Goal: Information Seeking & Learning: Learn about a topic

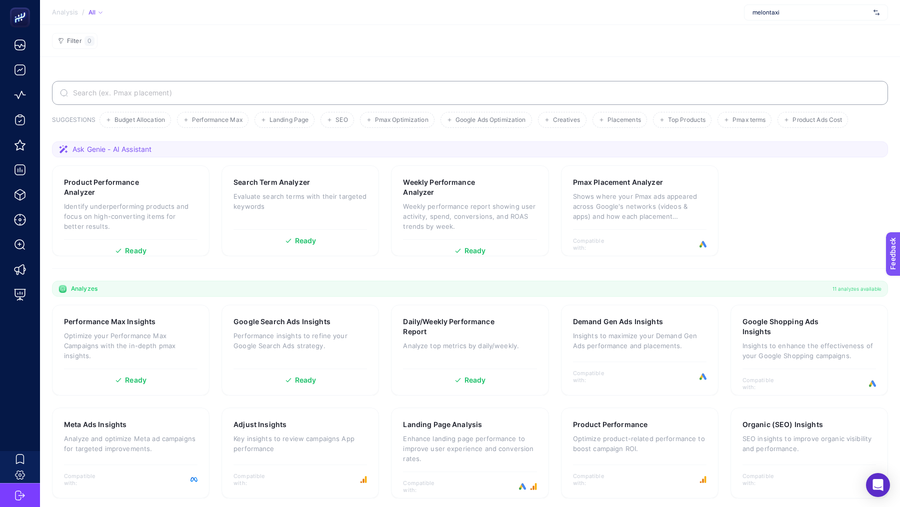
click at [828, 17] on div "melontaxi" at bounding box center [816, 12] width 144 height 16
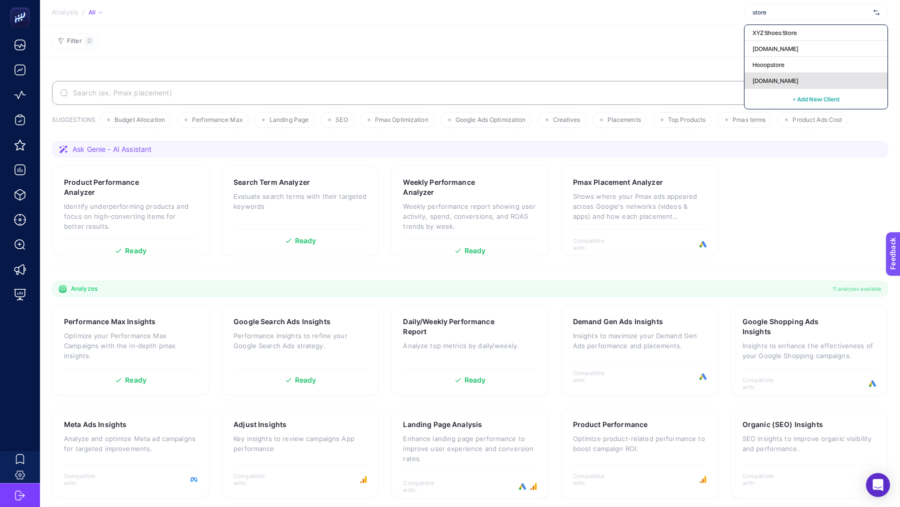
type input "store"
click at [806, 78] on div "[DOMAIN_NAME]" at bounding box center [815, 81] width 143 height 16
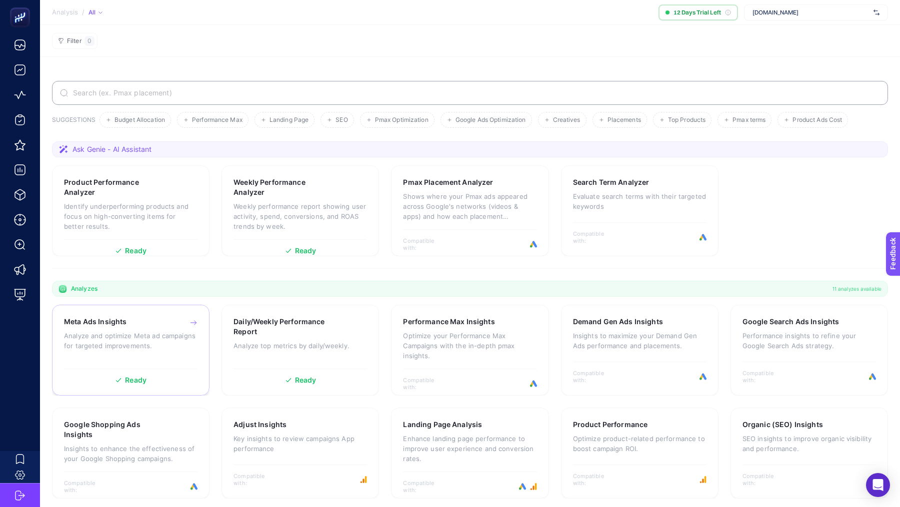
click at [166, 341] on p "Analyze and optimize Meta ad campaigns for targeted improvements." at bounding box center [130, 341] width 133 height 20
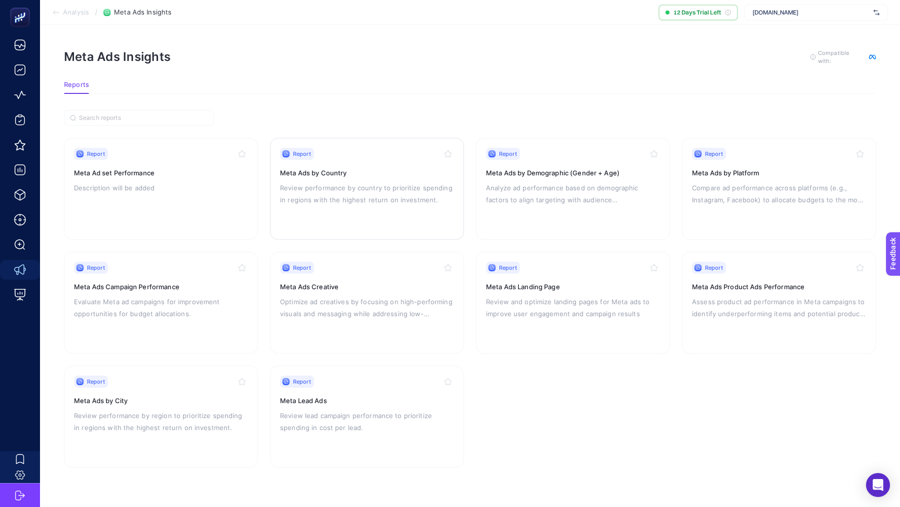
click at [383, 213] on div "Report Meta Ads by Country Review performance by country to prioritize spending…" at bounding box center [367, 189] width 174 height 82
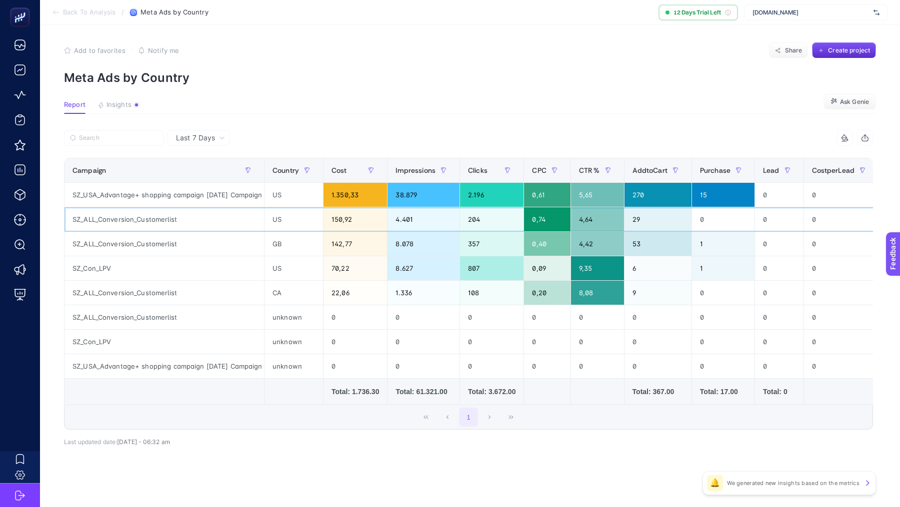
click at [137, 216] on div "SZ_ALL_Conversion_Customerlist" at bounding box center [163, 219] width 199 height 24
click at [135, 237] on div "SZ_ALL_Conversion_Customerlist" at bounding box center [163, 244] width 199 height 24
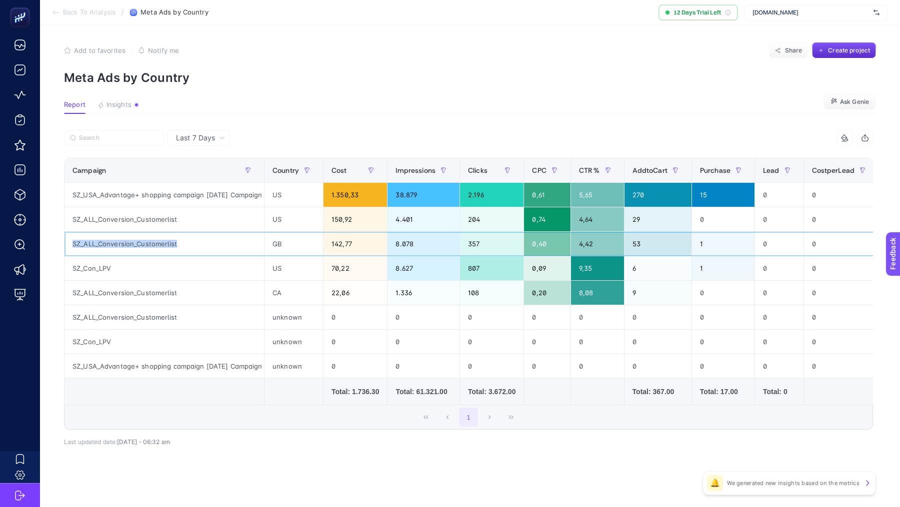
click at [135, 237] on div "SZ_ALL_Conversion_Customerlist" at bounding box center [163, 244] width 199 height 24
click at [356, 169] on div "Cost" at bounding box center [354, 170] width 47 height 16
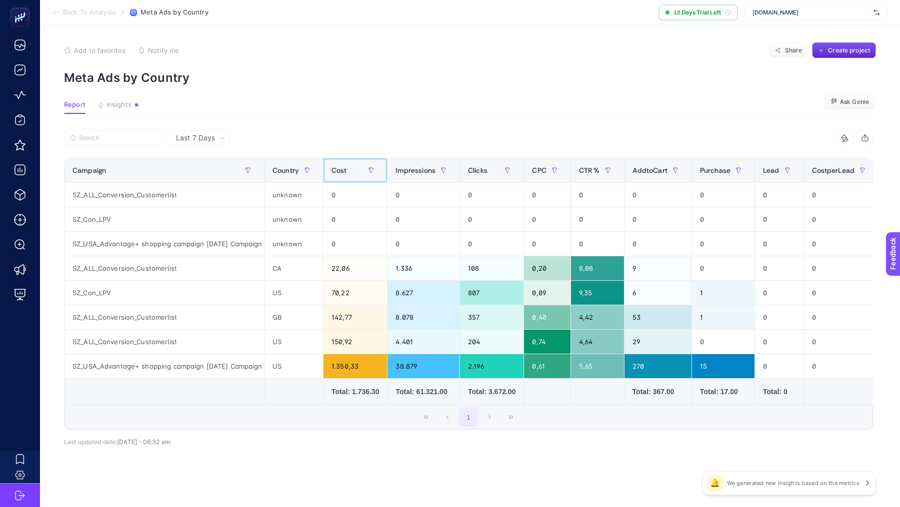
click at [356, 169] on div "Cost" at bounding box center [354, 170] width 47 height 16
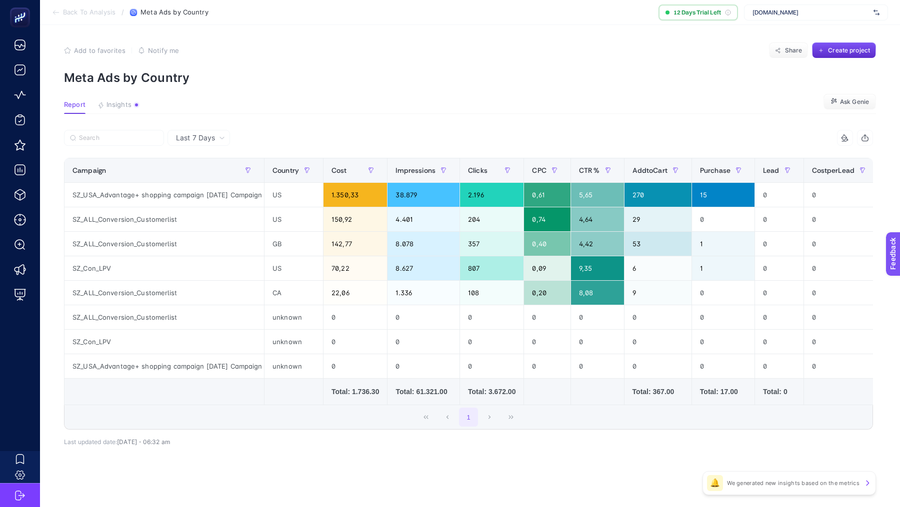
click at [214, 139] on span "Last 7 Days" at bounding box center [195, 138] width 39 height 10
click at [211, 173] on li "Last 30 Days" at bounding box center [198, 177] width 56 height 18
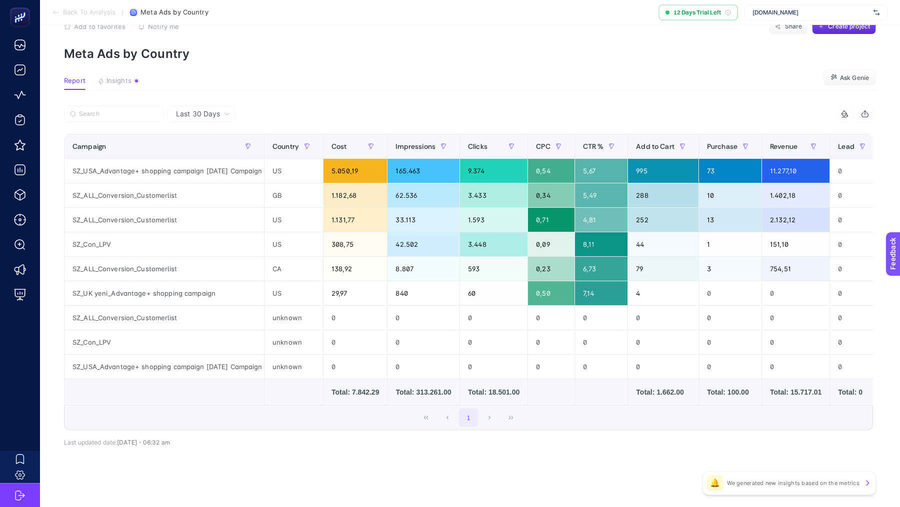
scroll to position [27, 0]
click at [139, 315] on div "SZ_ALL_Conversion_Customerlist" at bounding box center [163, 317] width 199 height 24
click at [79, 334] on div "SZ_Con_LPV" at bounding box center [163, 342] width 199 height 24
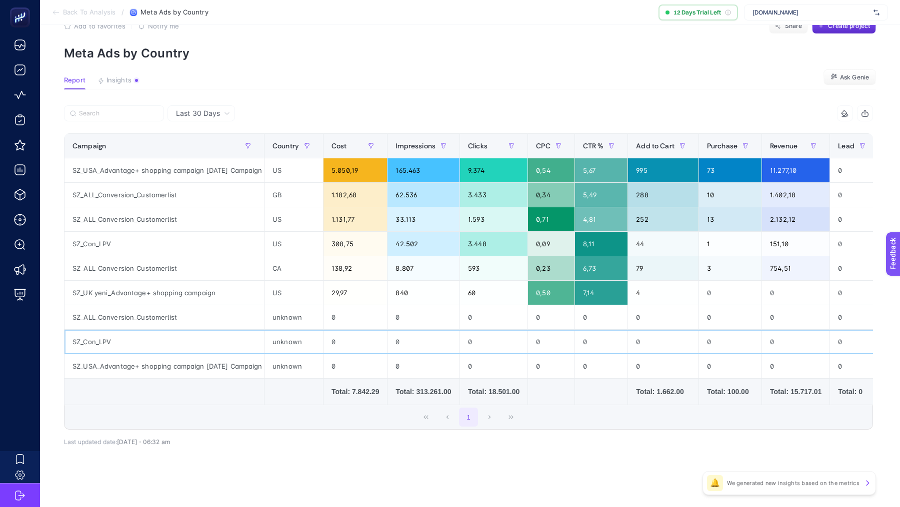
click at [79, 334] on div "SZ_Con_LPV" at bounding box center [163, 342] width 199 height 24
click at [87, 367] on div "SZ_USA_Advantage+ shopping campaign 01/06/2025 Campaign" at bounding box center [163, 366] width 199 height 24
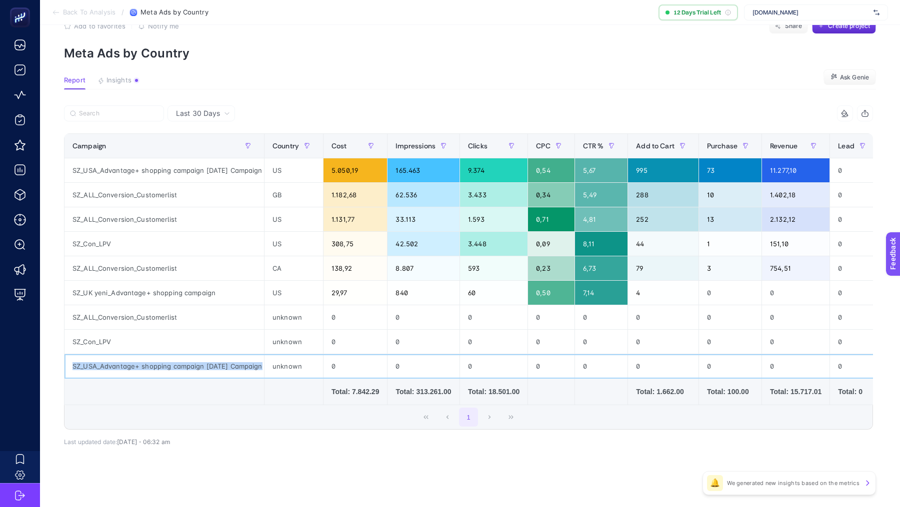
scroll to position [0, 0]
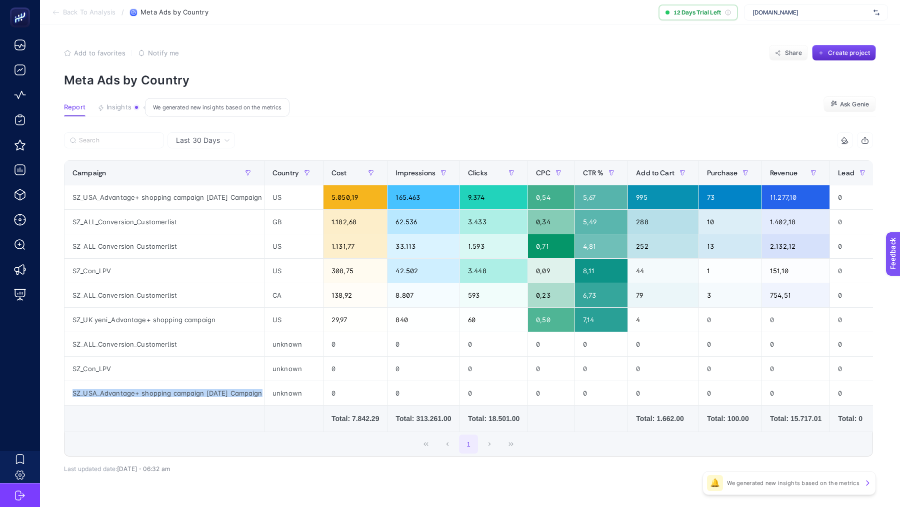
click at [123, 105] on span "Insights" at bounding box center [118, 107] width 25 height 8
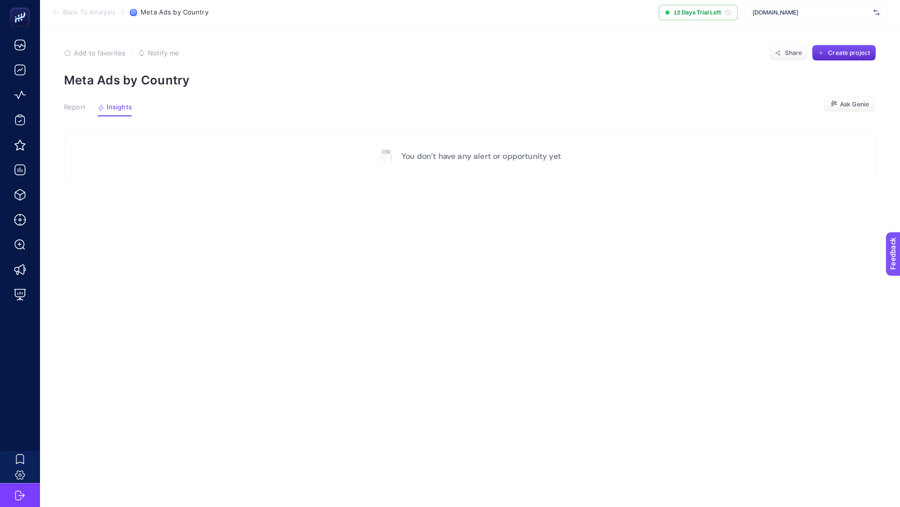
click at [83, 104] on span "Report" at bounding box center [74, 107] width 21 height 8
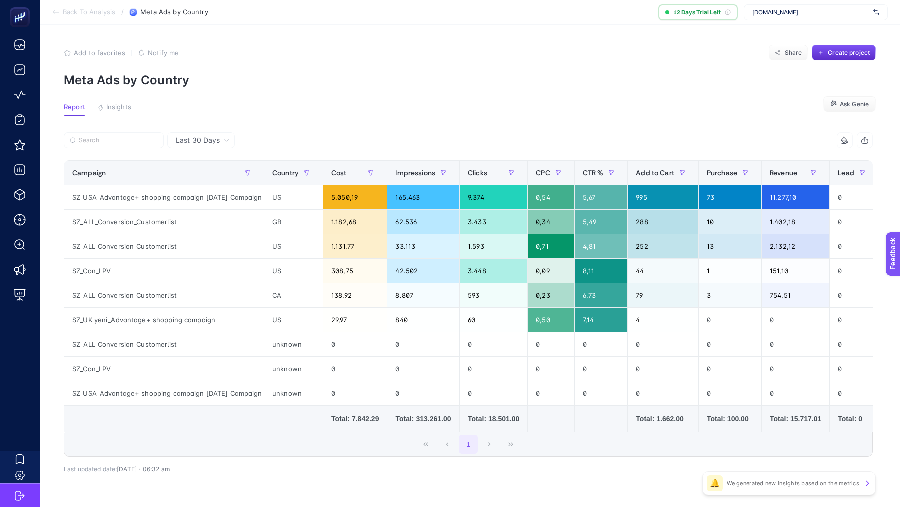
click at [85, 15] on span "Back To Analysis" at bounding box center [89, 12] width 52 height 8
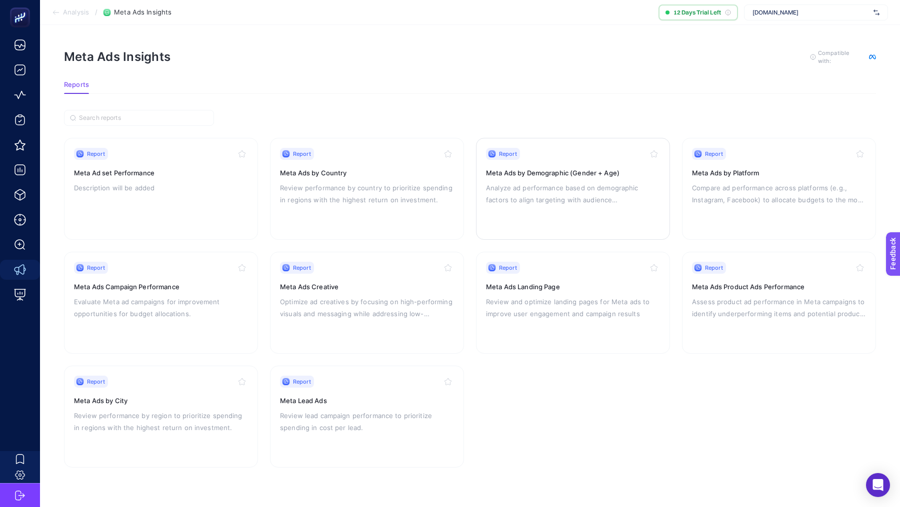
click at [537, 218] on div "Report Meta Ads by Demographic (Gender + Age) Analyze ad performance based on d…" at bounding box center [573, 189] width 174 height 82
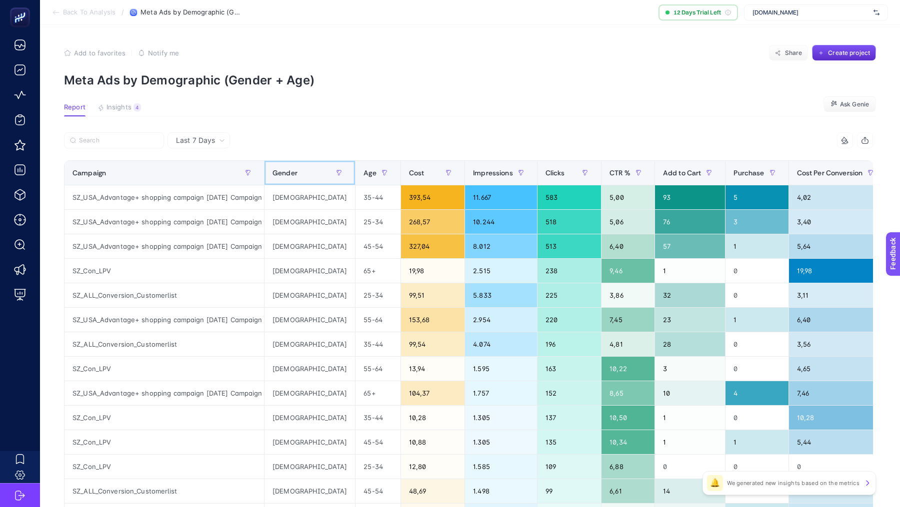
click at [286, 173] on span "Gender" at bounding box center [284, 173] width 25 height 8
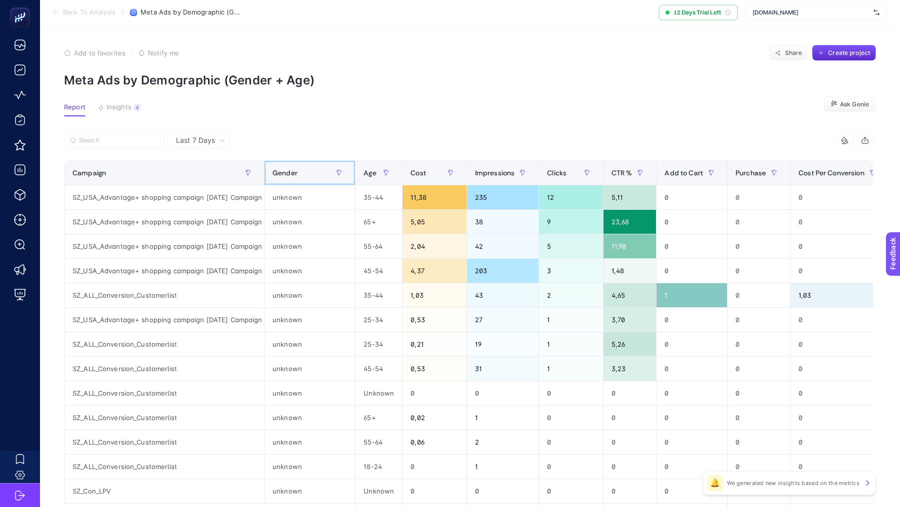
click at [286, 173] on span "Gender" at bounding box center [284, 173] width 25 height 8
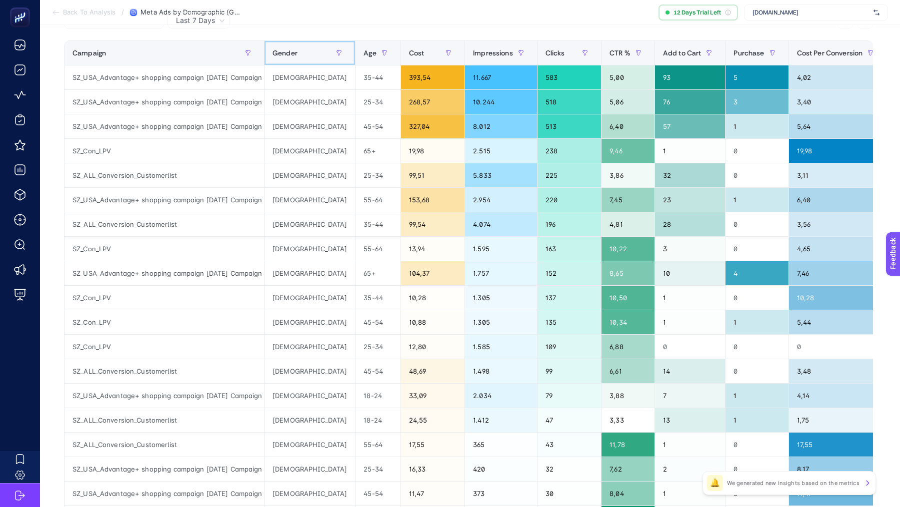
scroll to position [294, 0]
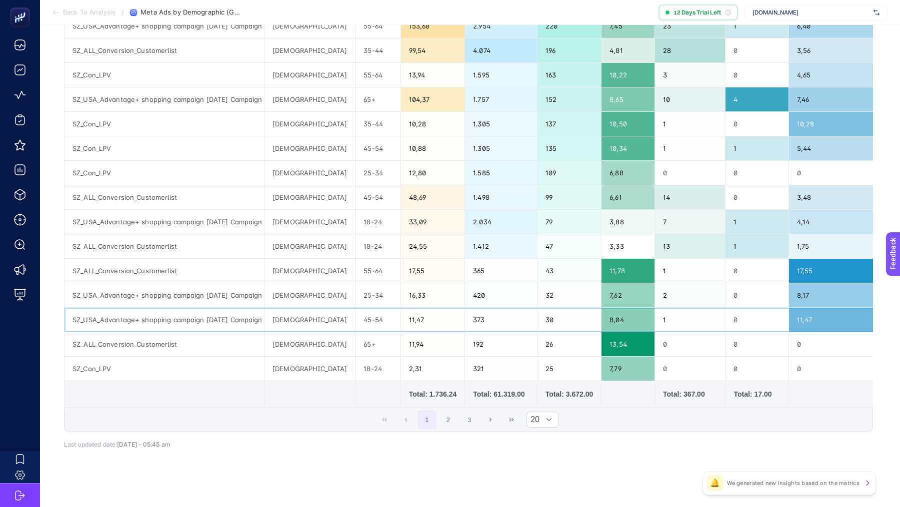
click at [175, 313] on div "SZ_USA_Advantage+ shopping campaign 01/06/2025 Campaign" at bounding box center [163, 320] width 199 height 24
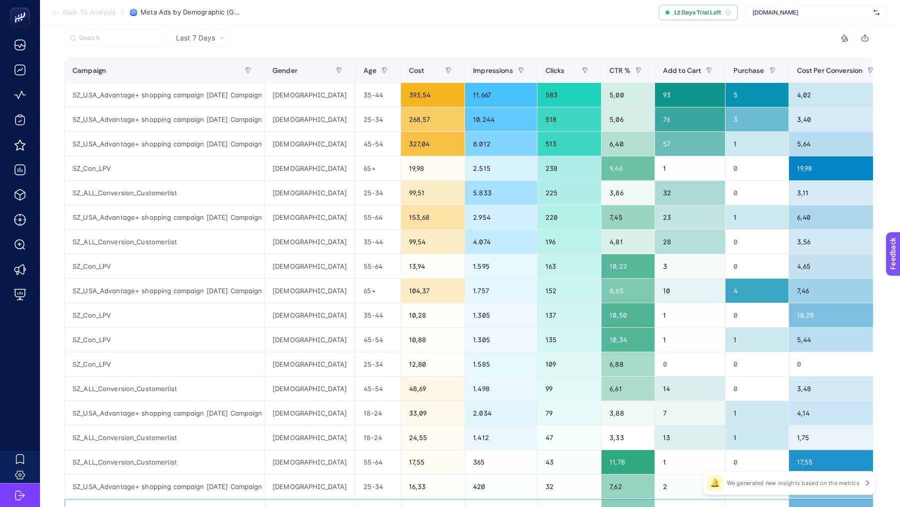
scroll to position [0, 0]
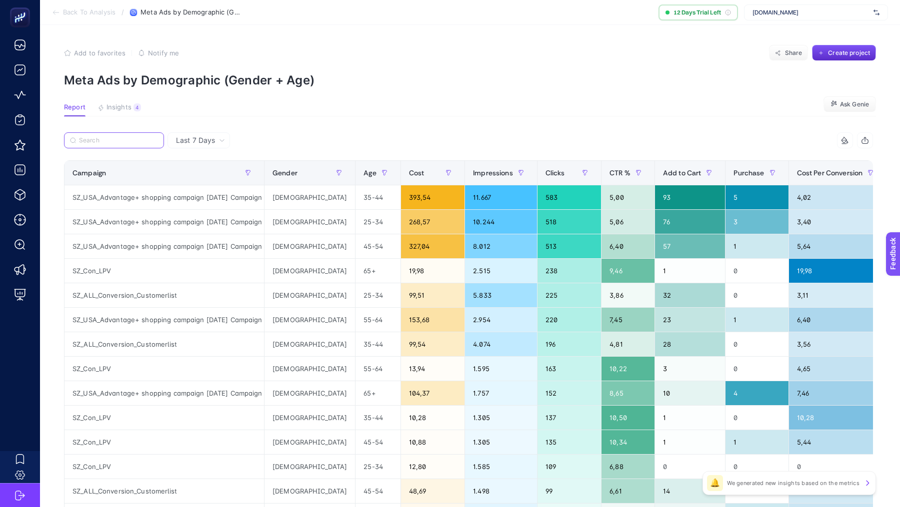
click at [98, 137] on input "Search" at bounding box center [118, 140] width 79 height 7
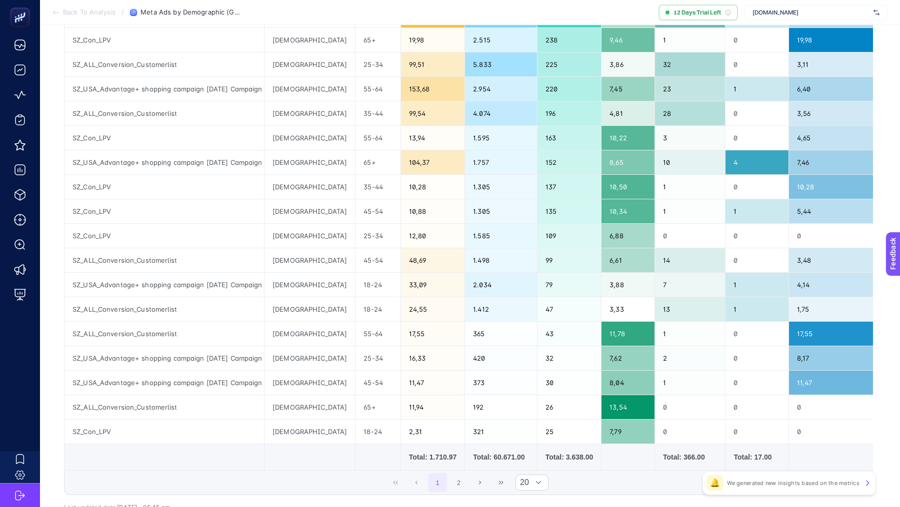
scroll to position [294, 0]
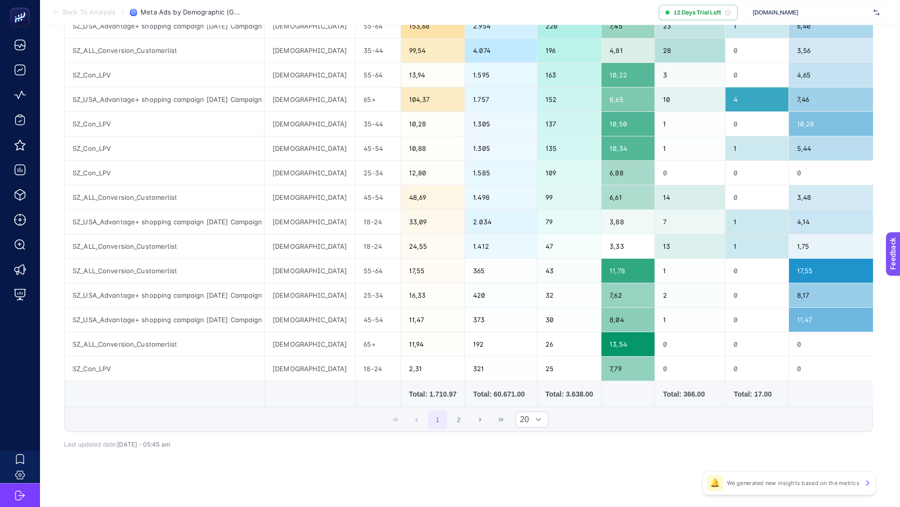
type input "male"
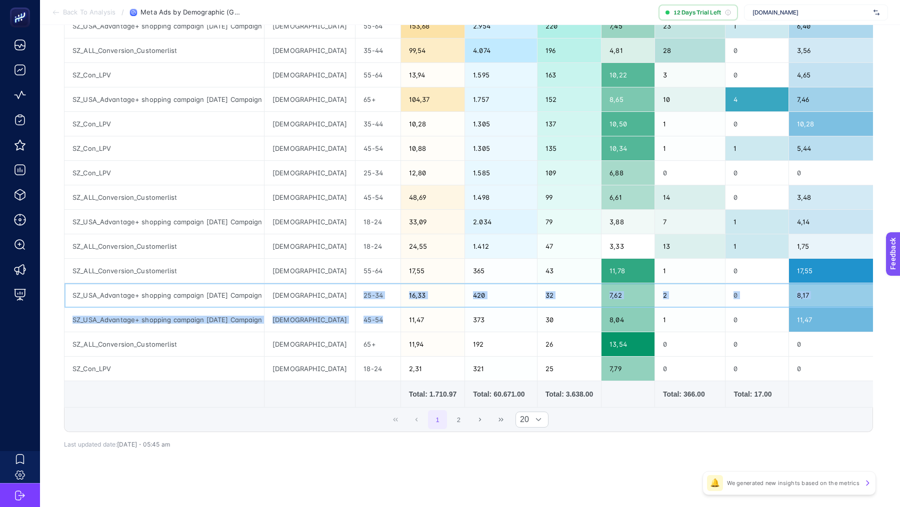
drag, startPoint x: 324, startPoint y: 287, endPoint x: 353, endPoint y: 315, distance: 39.9
click at [353, 315] on tbody "SZ_USA_Advantage+ shopping campaign 01/06/2025 Campaign female 35-44 393,54 11.…" at bounding box center [575, 137] width 1022 height 490
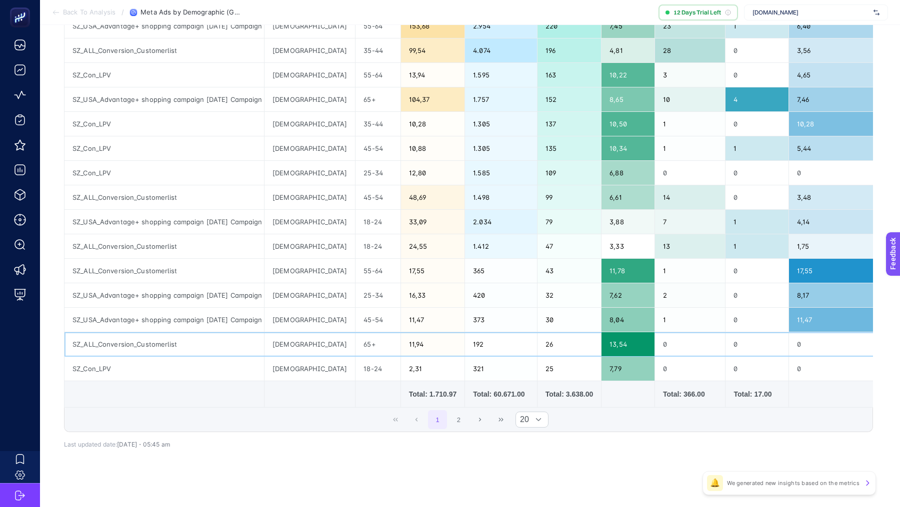
click at [355, 347] on div "65+" at bounding box center [377, 344] width 44 height 24
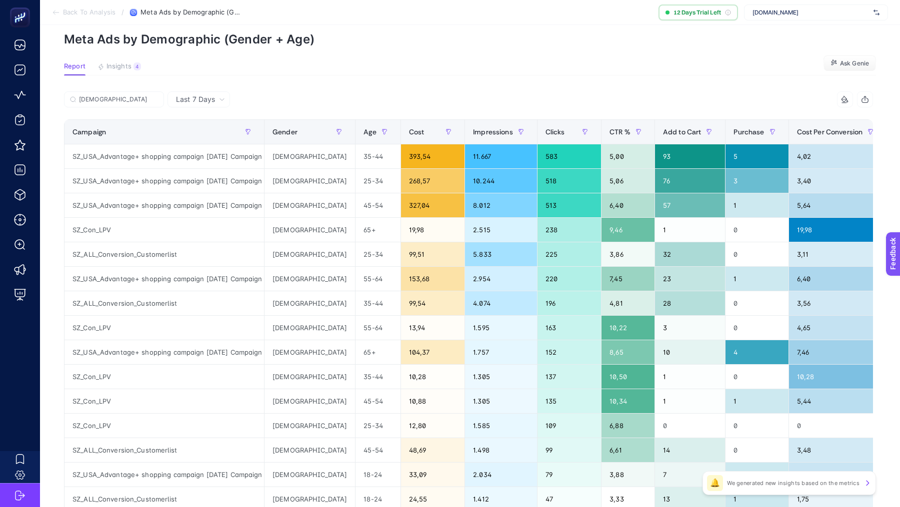
scroll to position [0, 0]
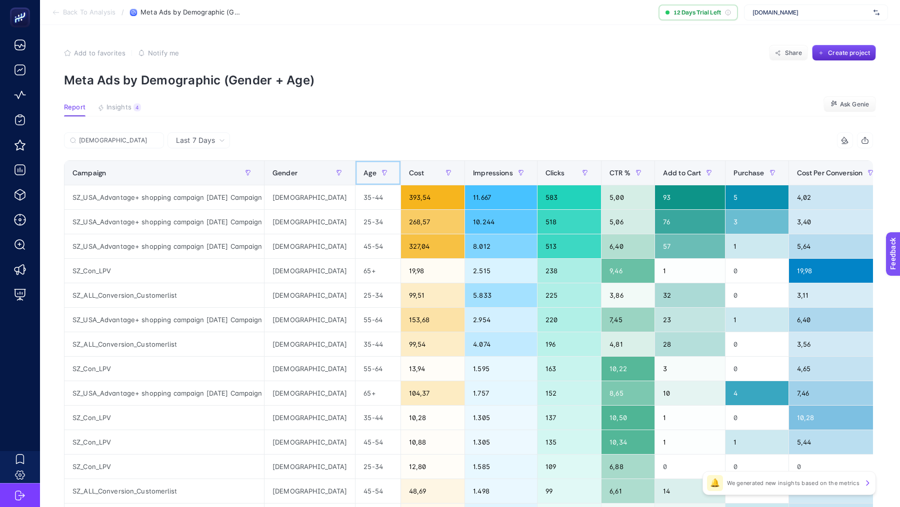
click at [363, 172] on span "Age" at bounding box center [369, 173] width 12 height 8
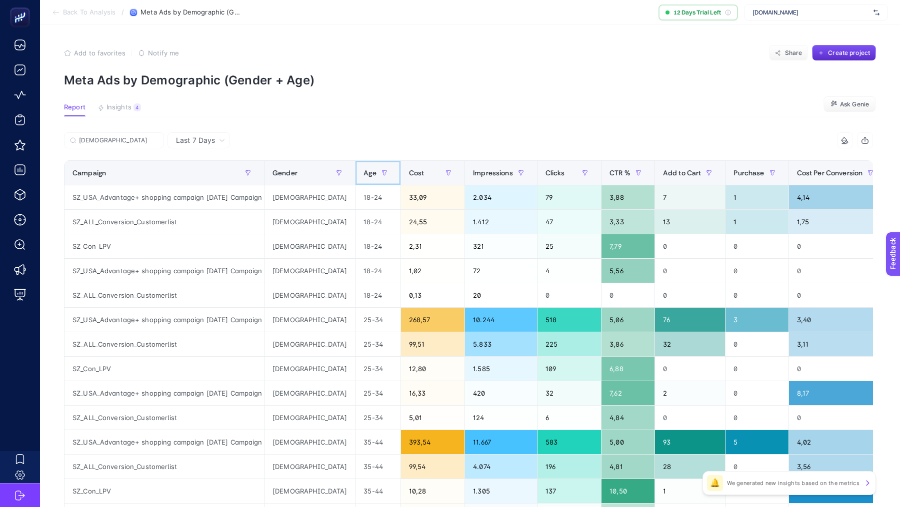
click at [363, 172] on span "Age" at bounding box center [369, 173] width 12 height 8
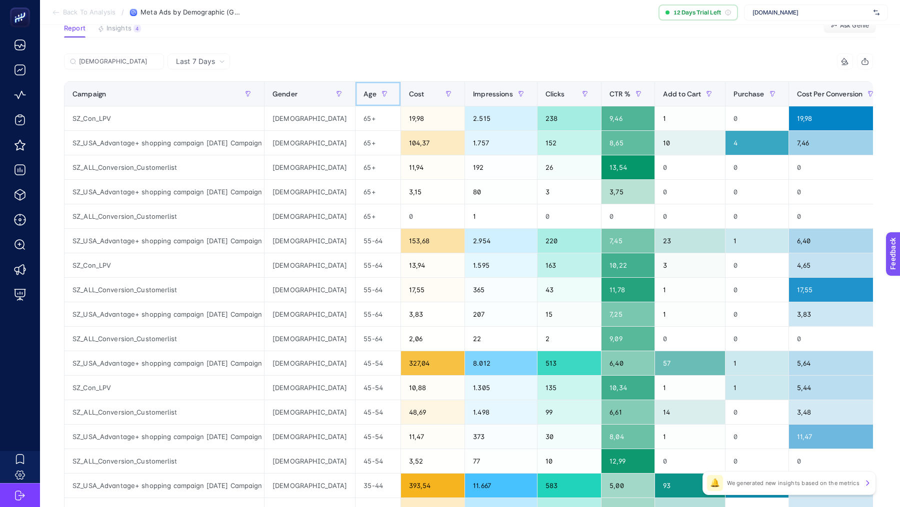
scroll to position [83, 0]
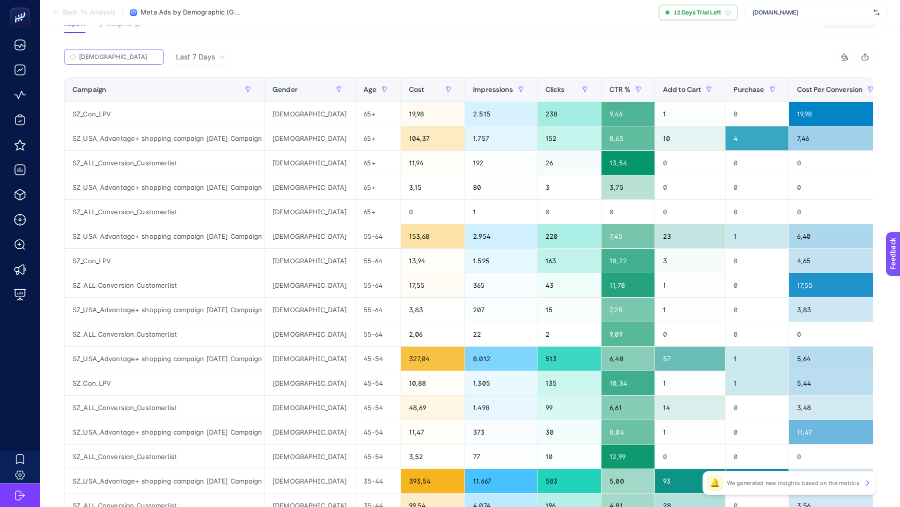
click at [116, 55] on input "male" at bounding box center [118, 56] width 79 height 7
click at [116, 55] on input "male" at bounding box center [114, 56] width 68 height 7
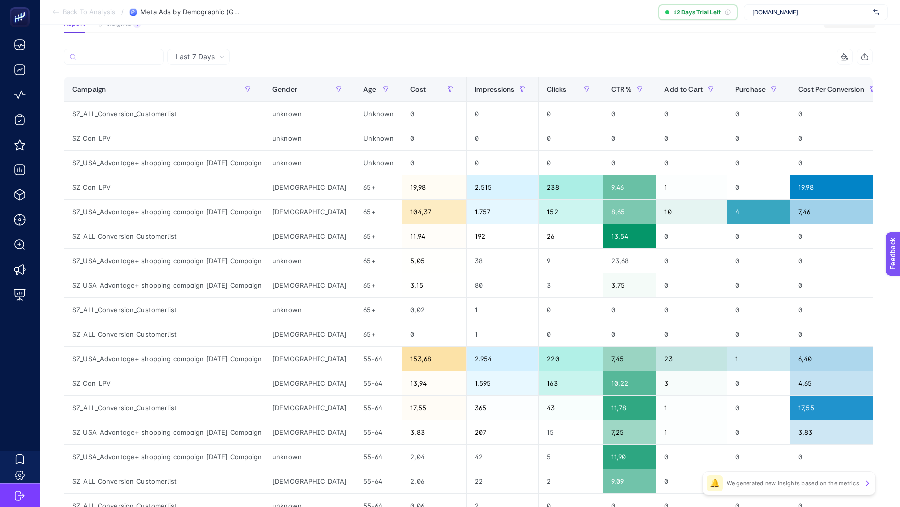
click at [330, 64] on div at bounding box center [266, 60] width 404 height 22
click at [307, 53] on div at bounding box center [266, 60] width 404 height 22
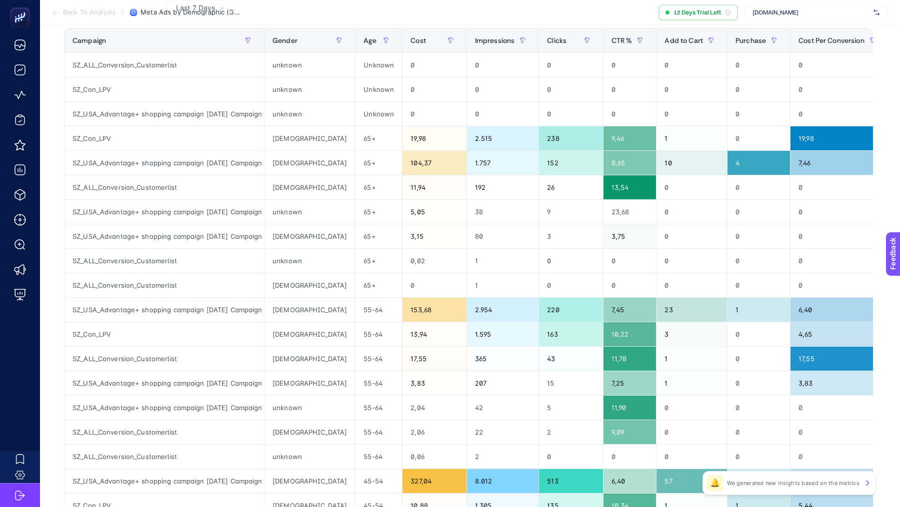
scroll to position [0, 0]
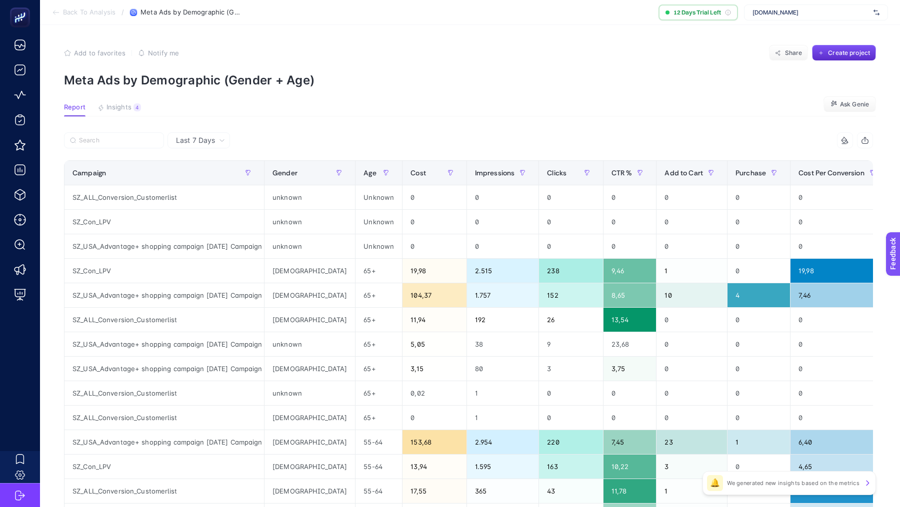
click at [78, 17] on section "Back To Analysis / Meta Ads by Demographic (Gender + Age) 12 Days Trial Left ww…" at bounding box center [470, 12] width 860 height 25
click at [65, 13] on span "Back To Analysis" at bounding box center [89, 12] width 52 height 8
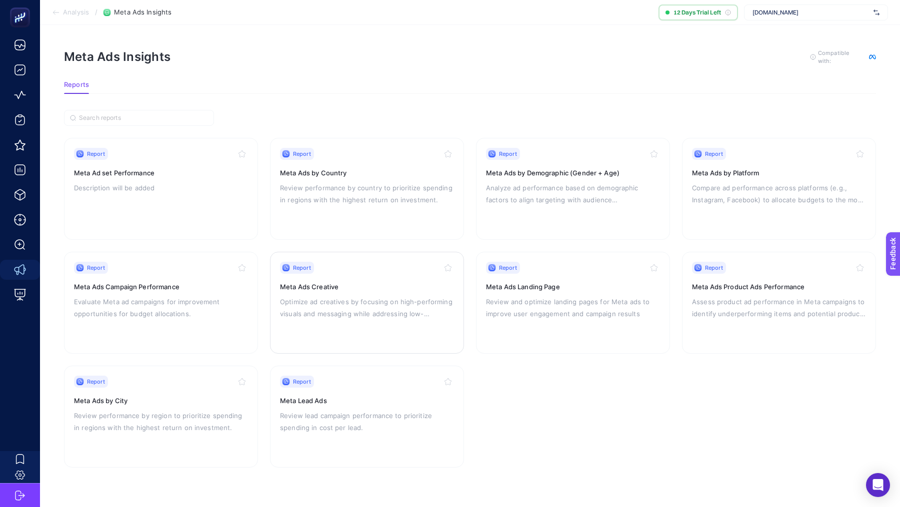
click at [408, 293] on div "Report Meta Ads Creative Optimize ad creatives by focusing on high-performing v…" at bounding box center [367, 303] width 174 height 82
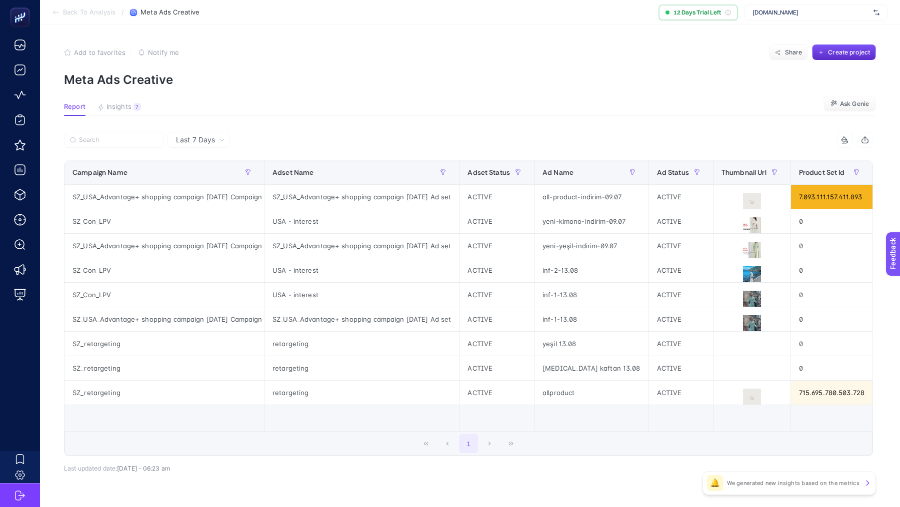
click at [80, 18] on section "Back To Analysis / Meta Ads Creative 12 Days Trial Left www.storewf.com" at bounding box center [470, 12] width 860 height 25
click at [71, 7] on section "Back To Analysis / Meta Ads Creative 12 Days Trial Left www.storewf.com" at bounding box center [470, 12] width 860 height 25
click at [76, 16] on section "Back To Analysis / Meta Ads Creative 12 Days Trial Left www.storewf.com" at bounding box center [470, 12] width 860 height 25
click at [72, 11] on span "Back To Analysis" at bounding box center [89, 12] width 52 height 8
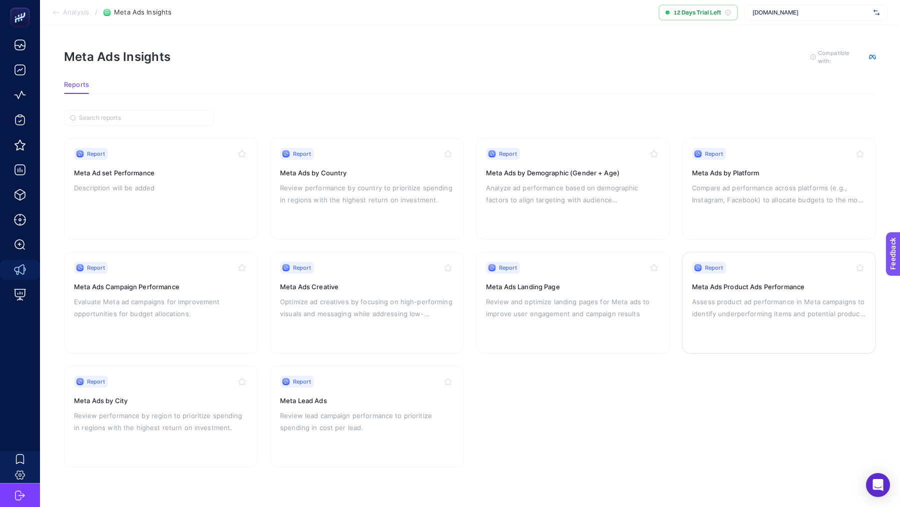
click at [777, 336] on div "Report Meta Ads Product Ads Performance Assess product ad performance in Meta c…" at bounding box center [779, 303] width 174 height 82
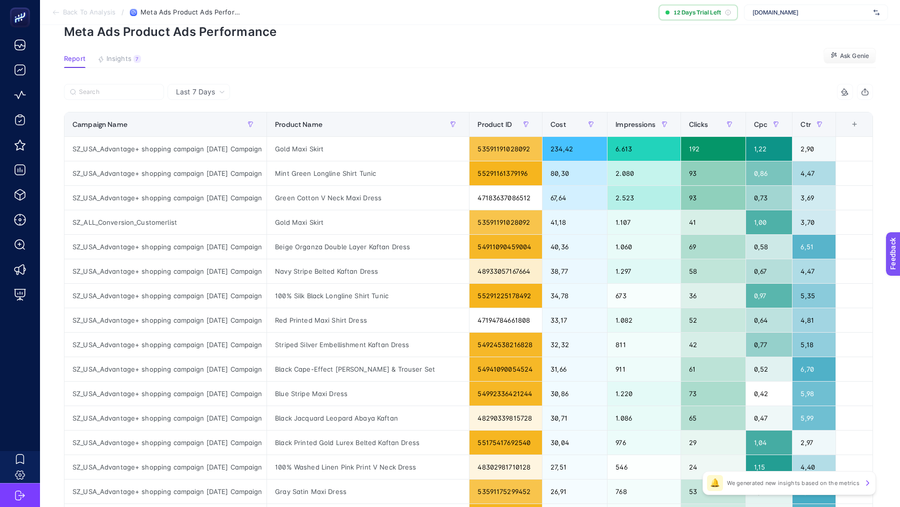
scroll to position [46, 0]
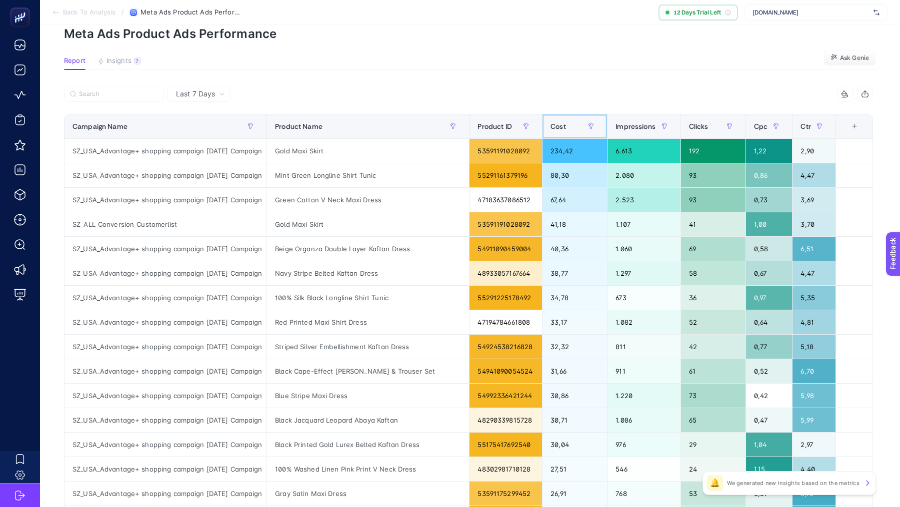
click at [567, 127] on div "Cost" at bounding box center [574, 126] width 48 height 16
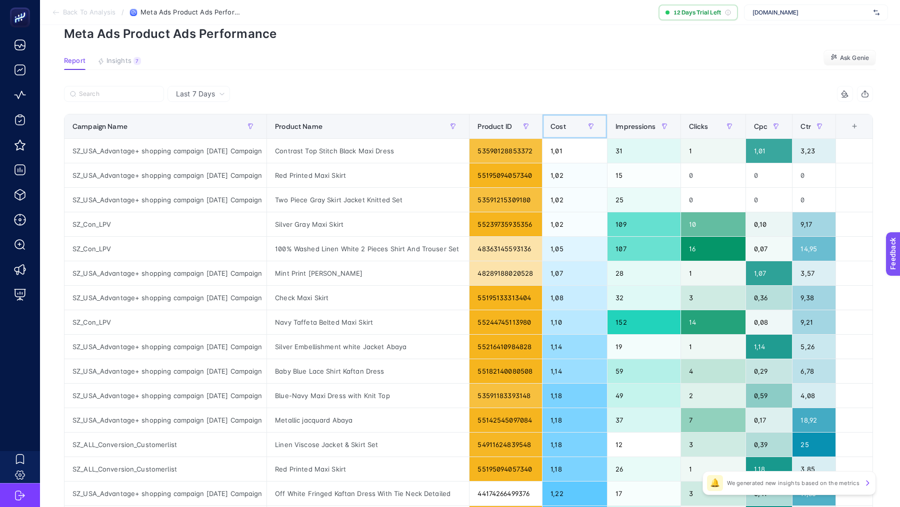
click at [567, 127] on div "Cost" at bounding box center [574, 126] width 48 height 16
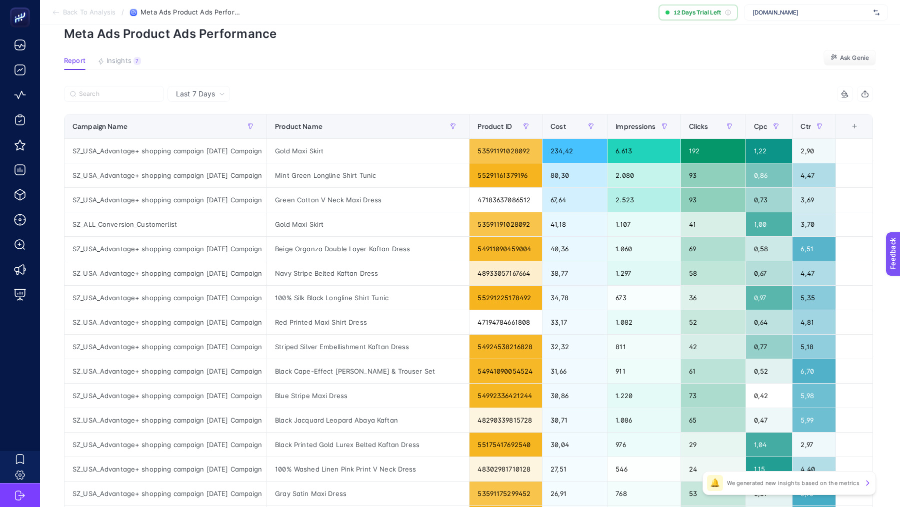
click at [193, 94] on span "Last 7 Days" at bounding box center [195, 94] width 39 height 10
click at [194, 111] on li "Last 7 Days" at bounding box center [198, 115] width 56 height 18
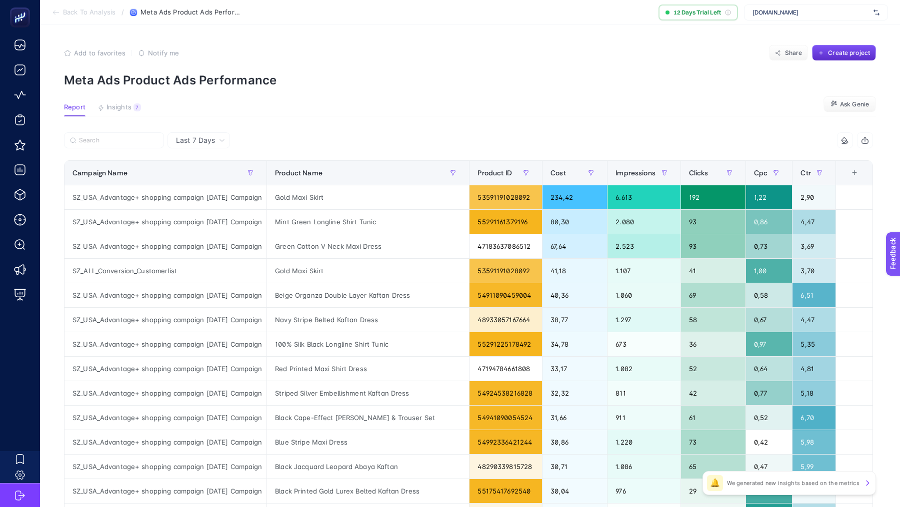
click at [86, 20] on section "Back To Analysis / Meta Ads Product Ads Performance 12 Days Trial Left www.stor…" at bounding box center [470, 12] width 860 height 25
click at [76, 16] on section "Back To Analysis / Meta Ads Product Ads Performance 12 Days Trial Left www.stor…" at bounding box center [470, 12] width 860 height 25
click at [67, 5] on section "Back To Analysis / Meta Ads Product Ads Performance 12 Days Trial Left www.stor…" at bounding box center [470, 12] width 860 height 25
click at [67, 10] on span "Back To Analysis" at bounding box center [89, 12] width 52 height 8
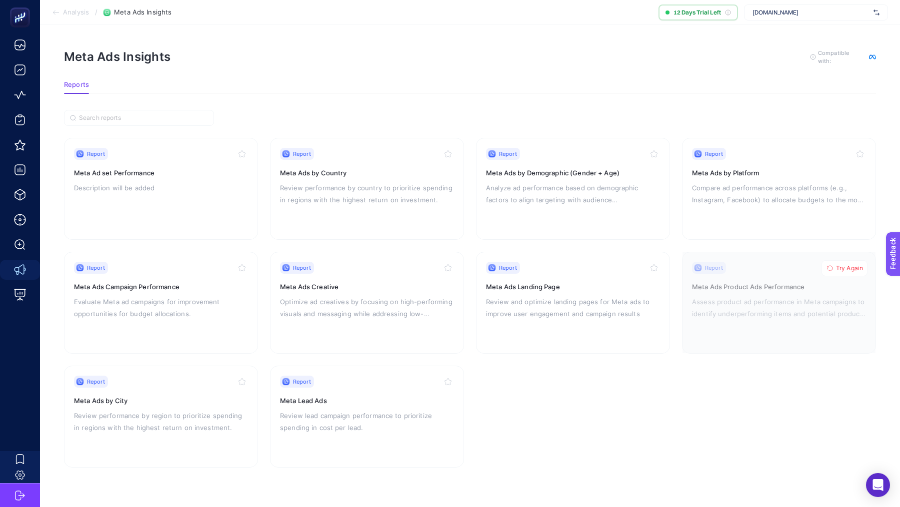
click at [79, 7] on section "Analysis / Meta Ads Insights 12 Days Trial Left www.storewf.com" at bounding box center [470, 12] width 860 height 25
click at [69, 13] on span "Analysis" at bounding box center [76, 12] width 26 height 8
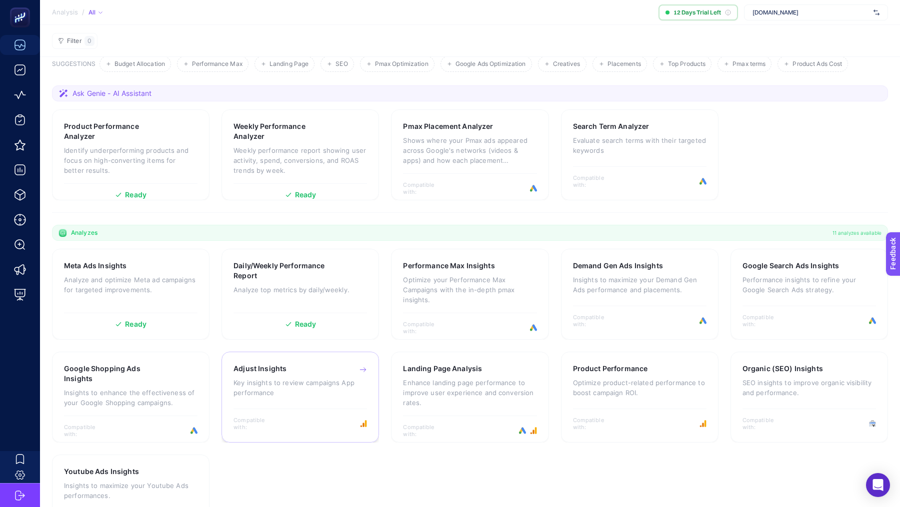
scroll to position [55, 0]
click at [676, 419] on div "Compatible with:" at bounding box center [639, 420] width 133 height 22
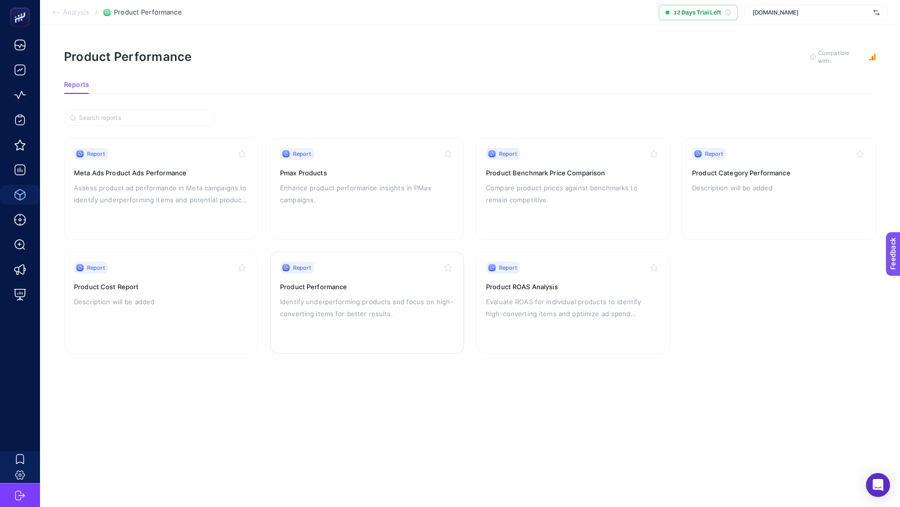
click at [386, 300] on p "Identify underperforming products and focus on high-converting items for better…" at bounding box center [367, 308] width 174 height 24
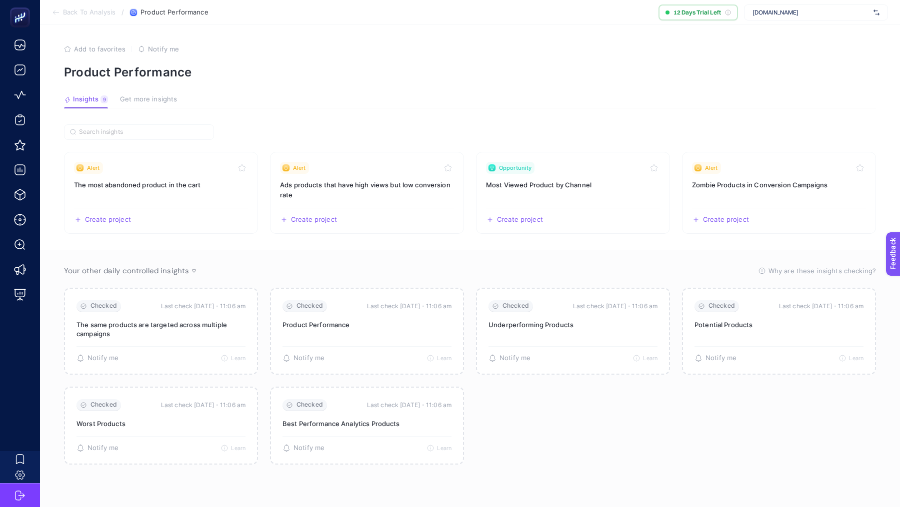
click at [86, 13] on span "Back To Analysis" at bounding box center [89, 12] width 52 height 8
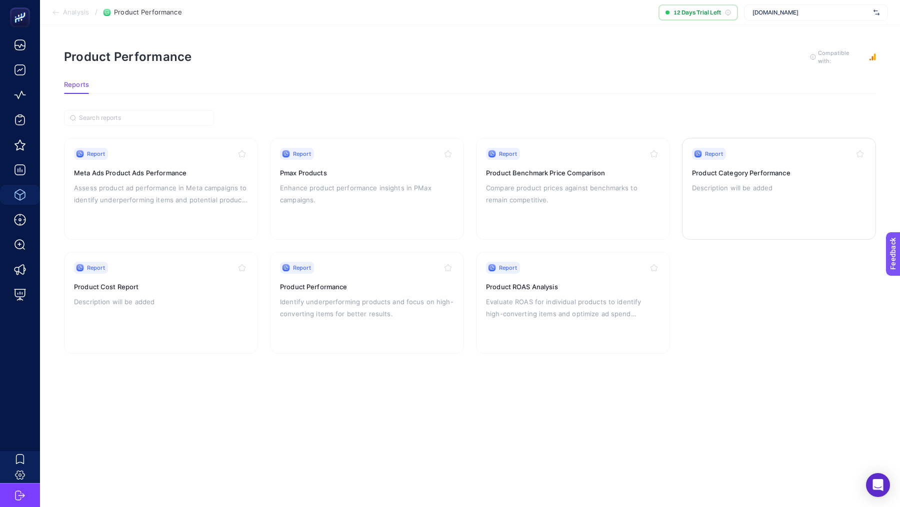
click at [778, 182] on p "Description will be added" at bounding box center [779, 188] width 174 height 12
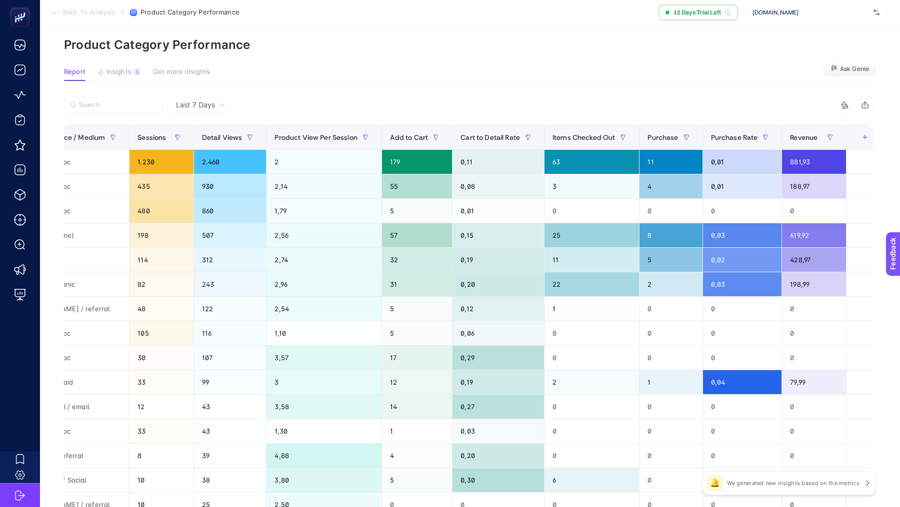
scroll to position [0, 508]
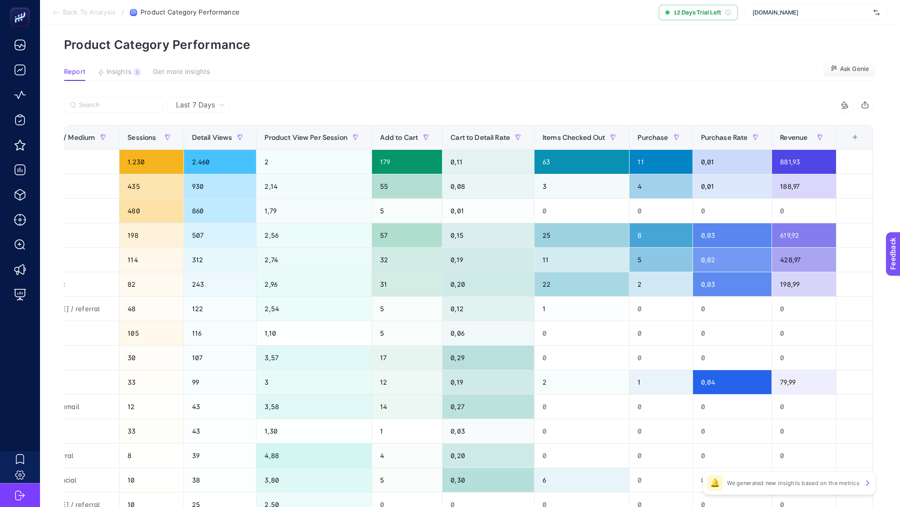
click at [205, 108] on span "Last 7 Days" at bounding box center [195, 105] width 39 height 10
click at [208, 143] on li "Last 30 Days" at bounding box center [198, 144] width 56 height 18
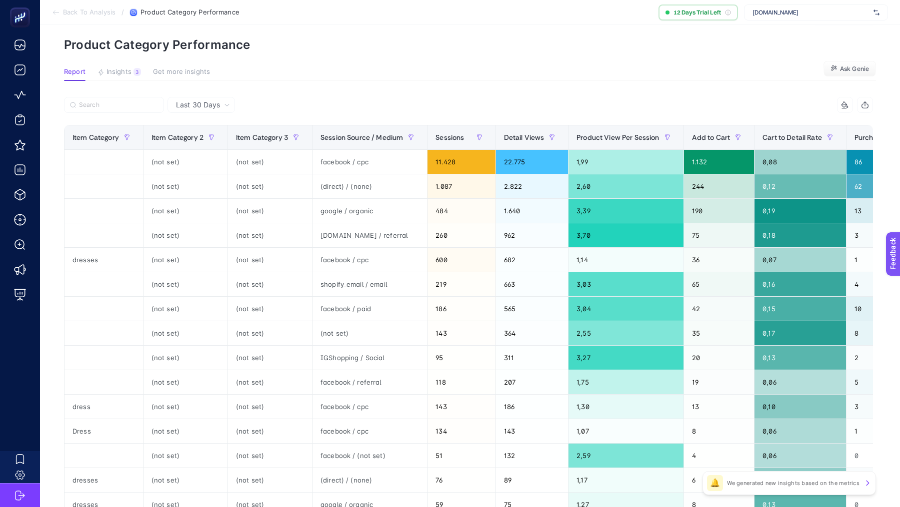
scroll to position [0, 222]
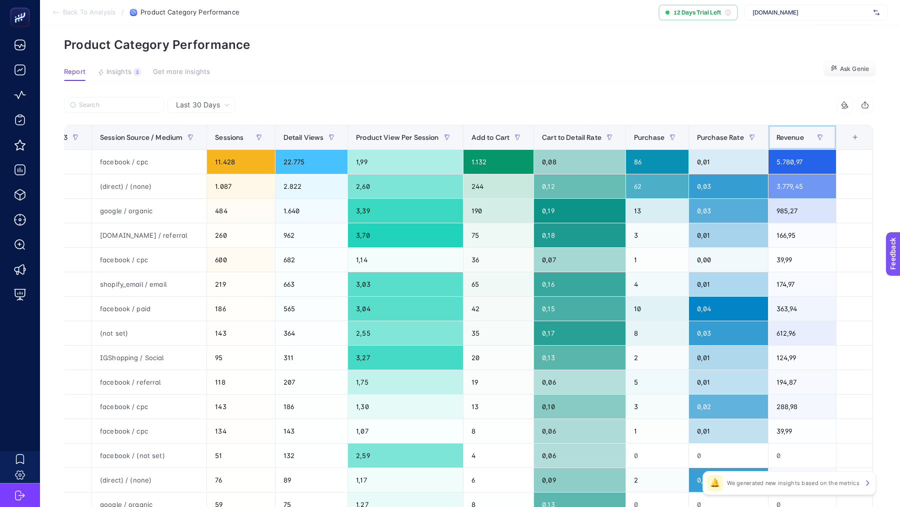
click at [790, 134] on span "Revenue" at bounding box center [789, 137] width 27 height 8
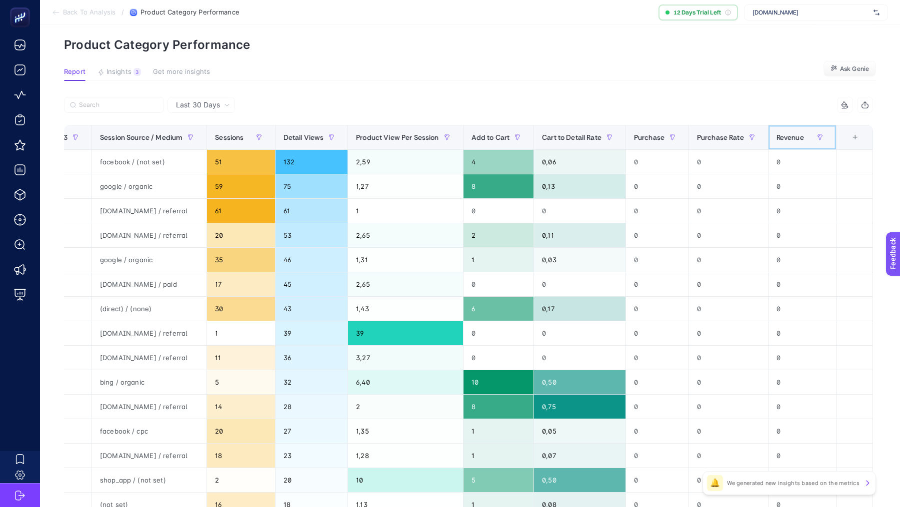
click at [790, 134] on span "Revenue" at bounding box center [789, 137] width 27 height 8
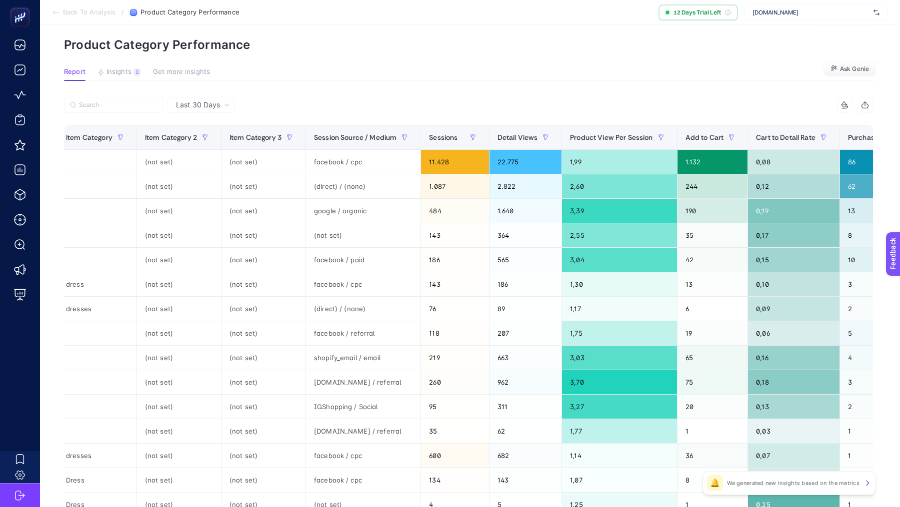
scroll to position [0, 0]
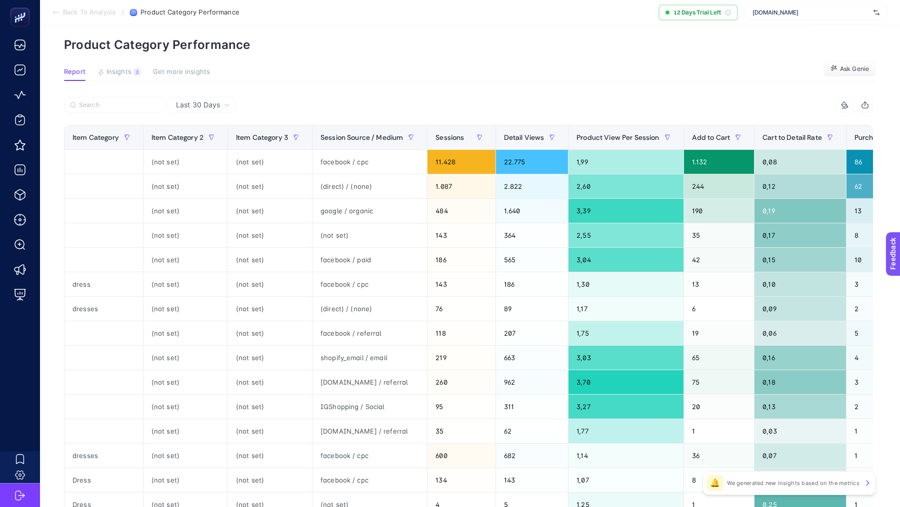
click at [93, 10] on span "Back To Analysis" at bounding box center [89, 12] width 52 height 8
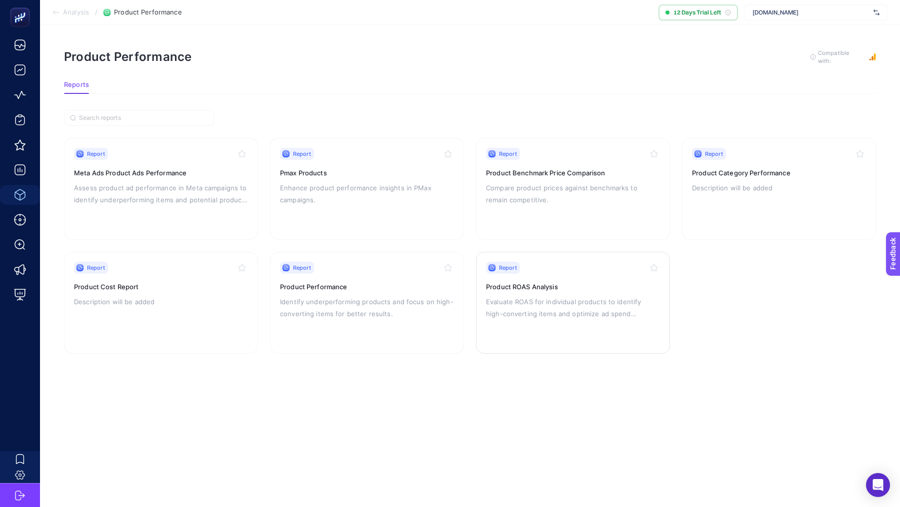
click at [574, 269] on div "Report" at bounding box center [573, 268] width 174 height 12
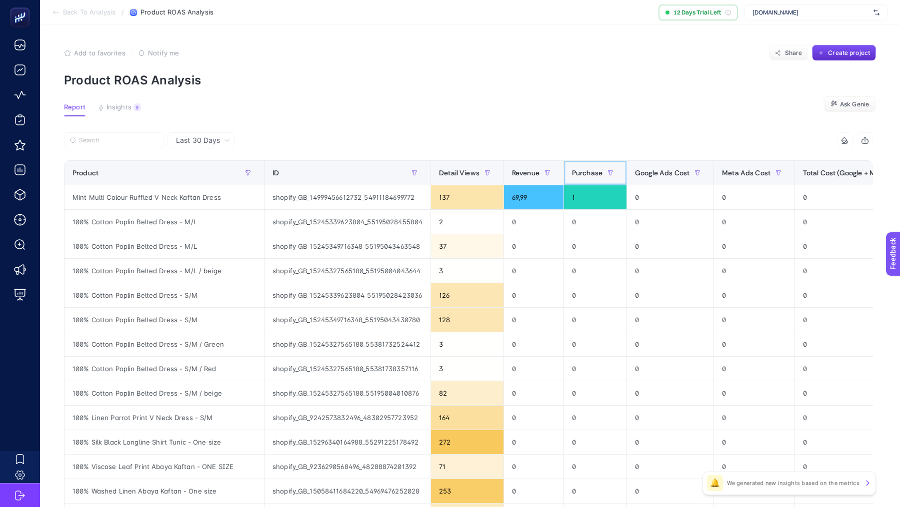
click at [584, 171] on span "Purchase" at bounding box center [587, 173] width 30 height 8
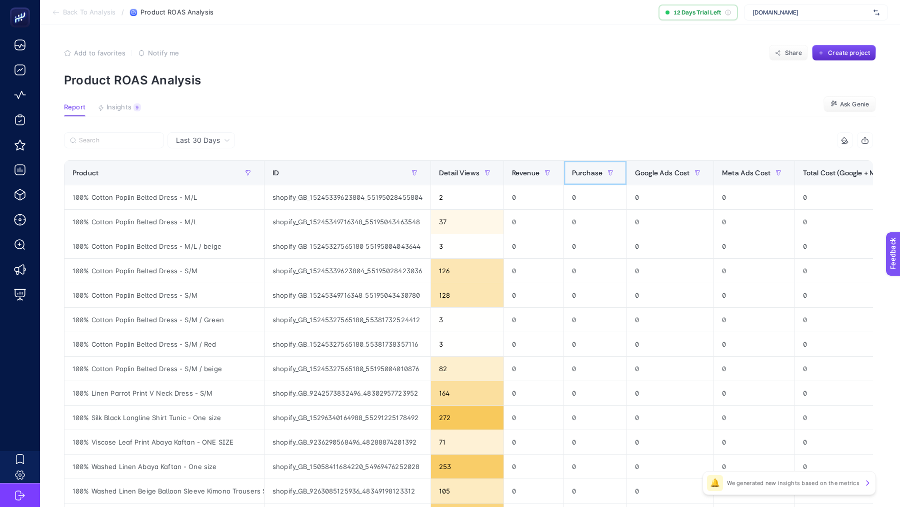
click at [584, 171] on span "Purchase" at bounding box center [587, 173] width 30 height 8
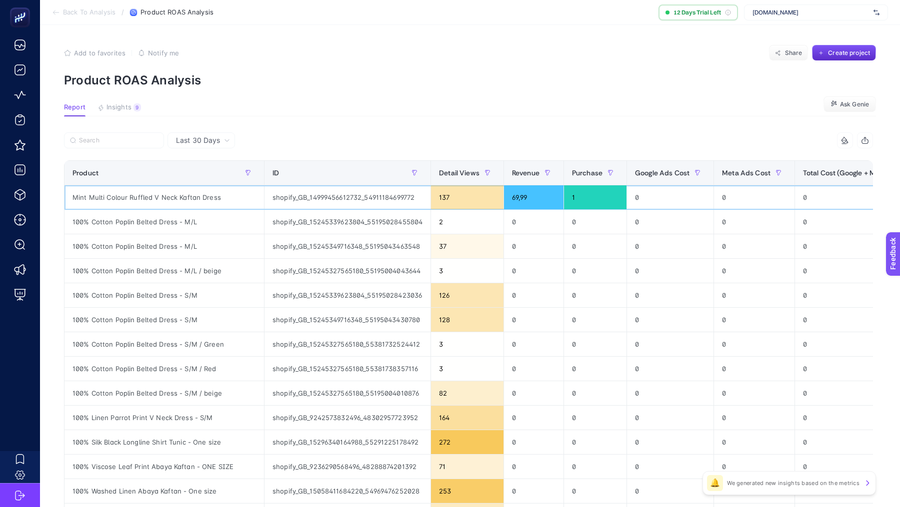
click at [335, 200] on div "shopify_GB_14999456612732_54911184699772" at bounding box center [347, 197] width 166 height 24
click at [124, 198] on div "Mint Multi Colour Ruffled V Neck Kaftan Dress" at bounding box center [163, 197] width 199 height 24
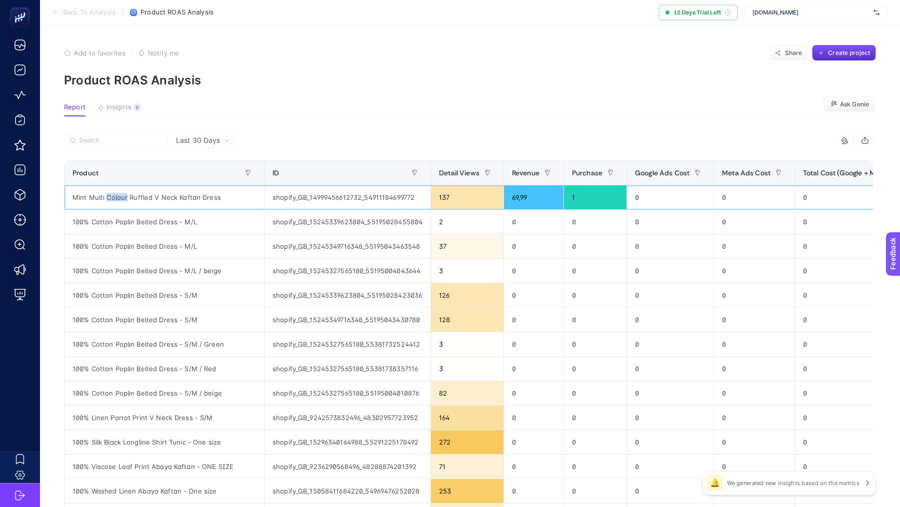
click at [124, 198] on div "Mint Multi Colour Ruffled V Neck Kaftan Dress" at bounding box center [163, 197] width 199 height 24
click at [85, 6] on section "Back To Analysis / Product ROAS Analysis 12 Days Trial Left www.storewf.com" at bounding box center [470, 12] width 860 height 25
click at [91, 14] on span "Back To Analysis" at bounding box center [89, 12] width 52 height 8
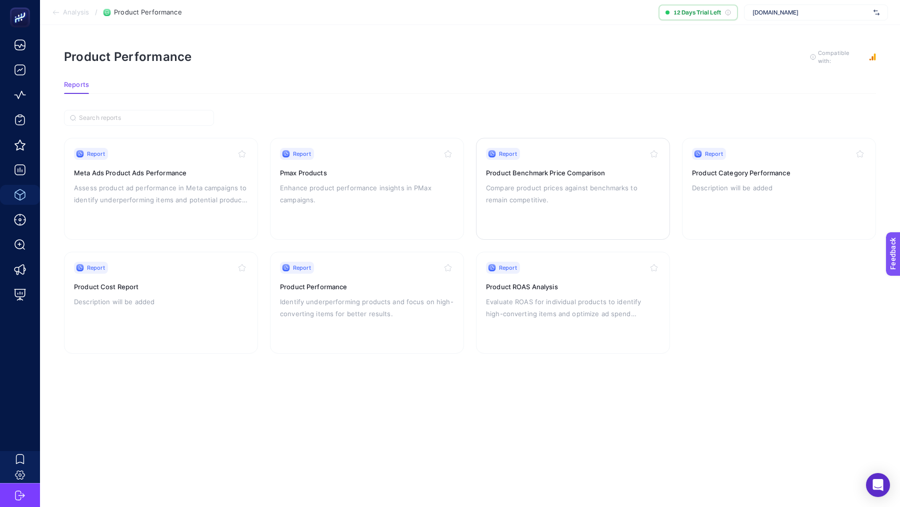
click at [553, 213] on div "Report Product Benchmark Price Comparison Compare product prices against benchm…" at bounding box center [573, 189] width 174 height 82
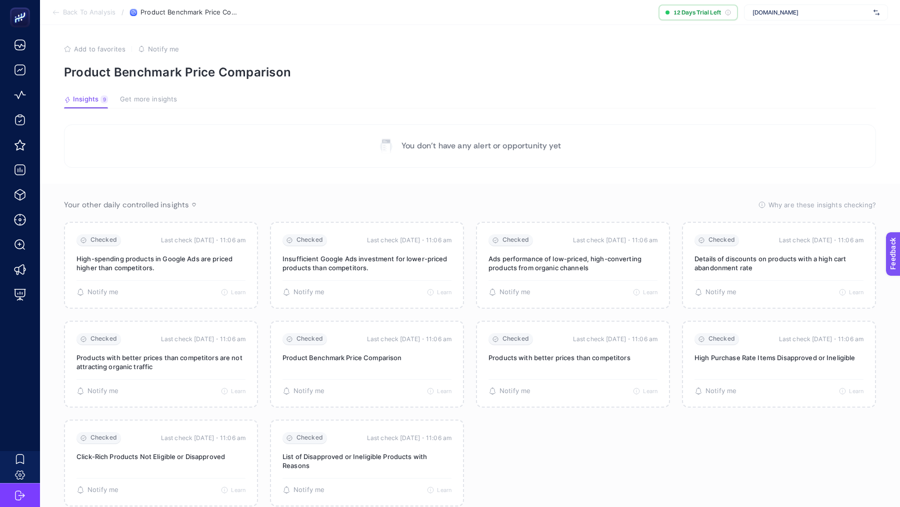
click at [85, 8] on span "Back To Analysis" at bounding box center [89, 12] width 52 height 8
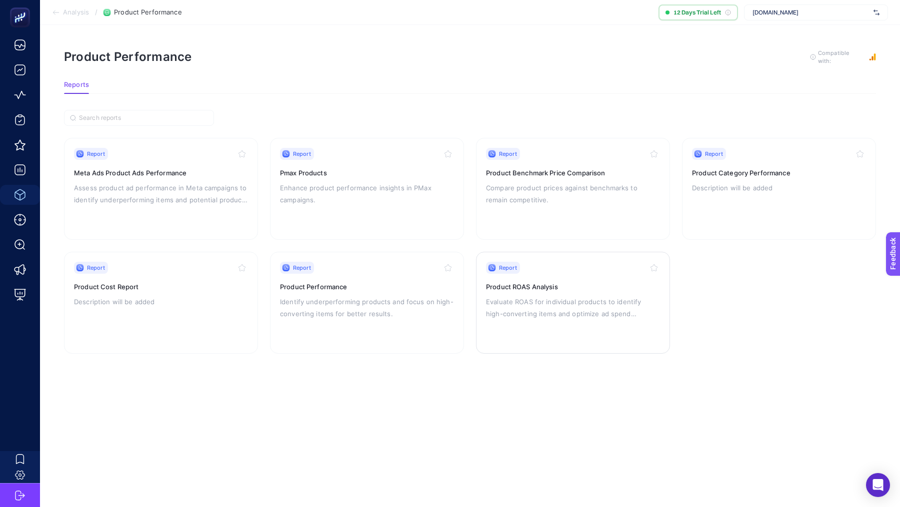
click at [537, 283] on h3 "Product ROAS Analysis" at bounding box center [573, 287] width 174 height 10
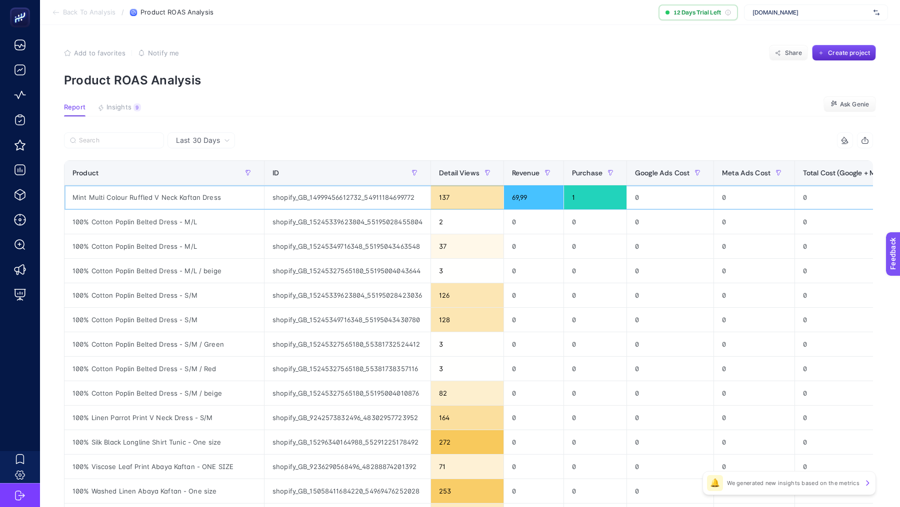
click at [164, 194] on div "Mint Multi Colour Ruffled V Neck Kaftan Dress" at bounding box center [163, 197] width 199 height 24
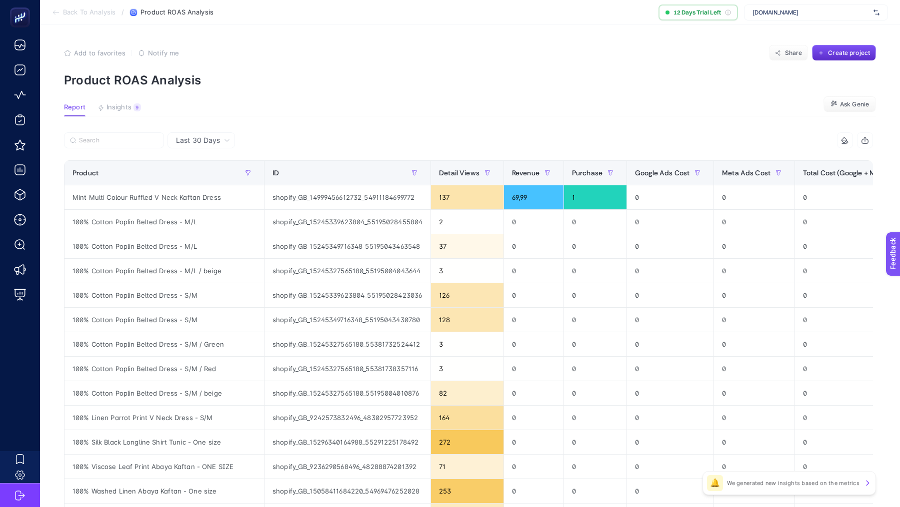
click at [89, 16] on section "Back To Analysis / Product ROAS Analysis 12 Days Trial Left www.storewf.com" at bounding box center [470, 12] width 860 height 25
click at [89, 9] on span "Back To Analysis" at bounding box center [89, 12] width 52 height 8
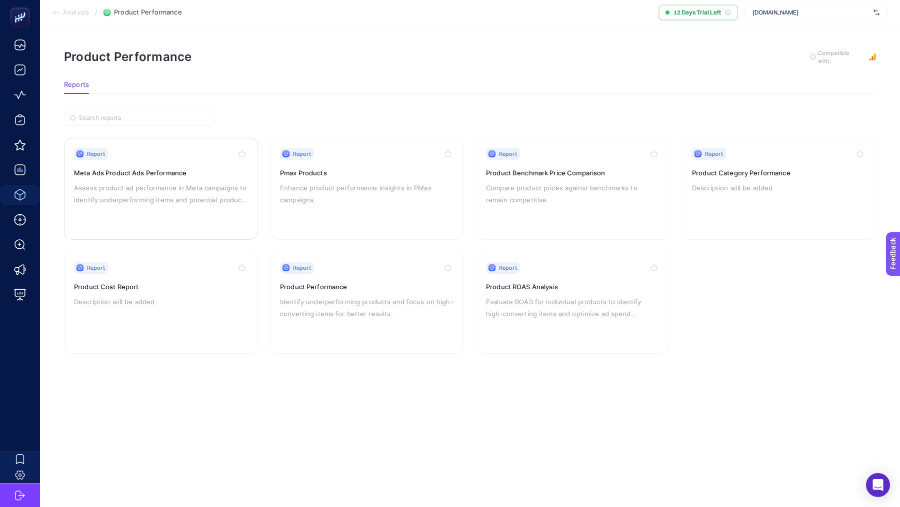
click at [165, 193] on p "Assess product ad performance in Meta campaigns to identify underperforming ite…" at bounding box center [161, 194] width 174 height 24
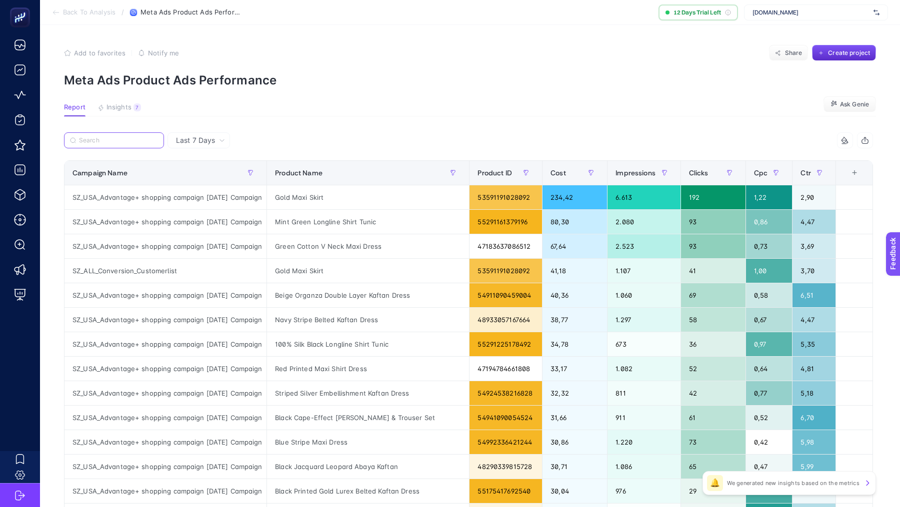
click at [105, 143] on input "Search" at bounding box center [118, 140] width 79 height 7
paste input "Mint Multi Colour Ruffled V Neck Kaftan Dress"
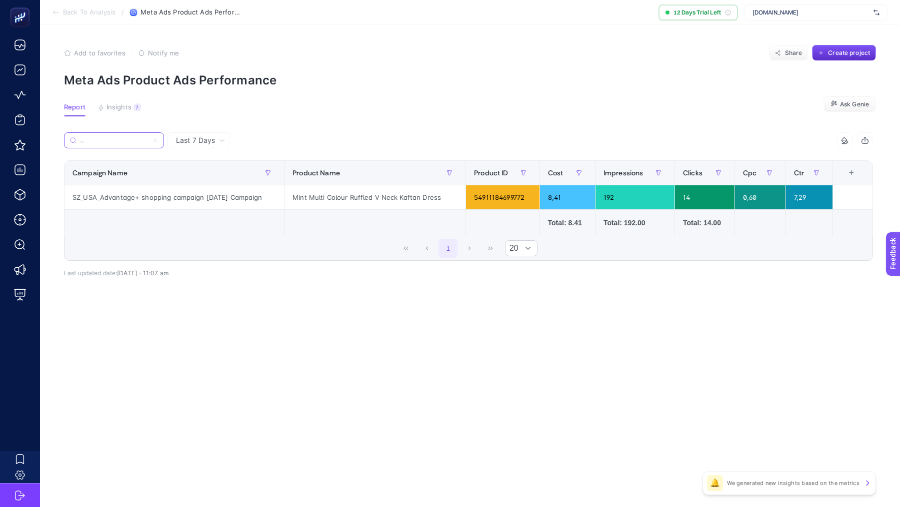
type input "Mint Multi Colour Ruffled V Neck Kaftan Dress"
click at [195, 139] on span "Last 7 Days" at bounding box center [195, 140] width 39 height 10
click at [204, 162] on li "Last 7 Days" at bounding box center [198, 161] width 56 height 18
click at [304, 141] on div "Mint Multi Colour Ruffled V Neck Kaftan Dress" at bounding box center [266, 143] width 404 height 22
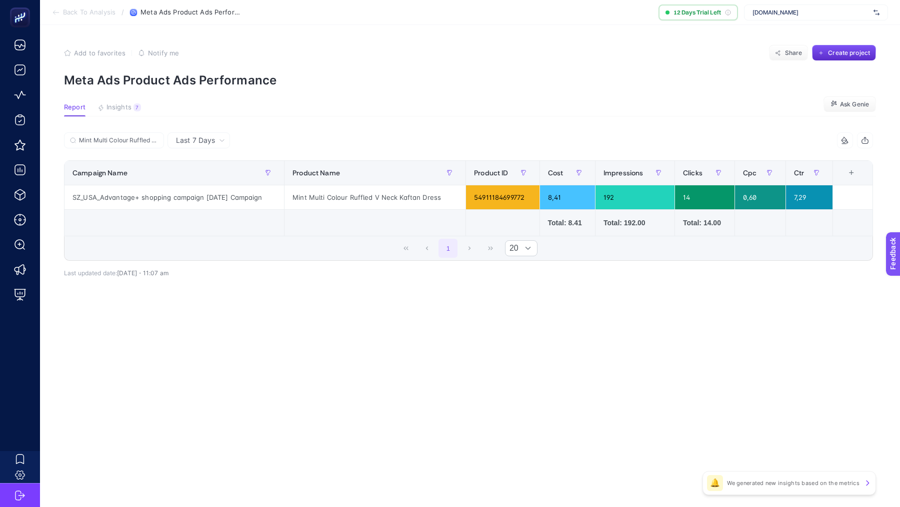
click at [81, 13] on span "Back To Analysis" at bounding box center [89, 12] width 52 height 8
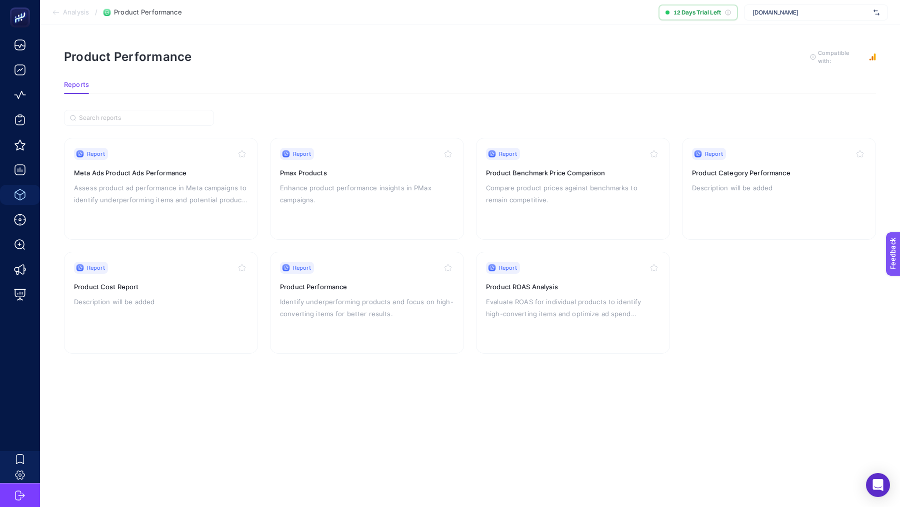
click at [83, 10] on span "Analysis" at bounding box center [76, 12] width 26 height 8
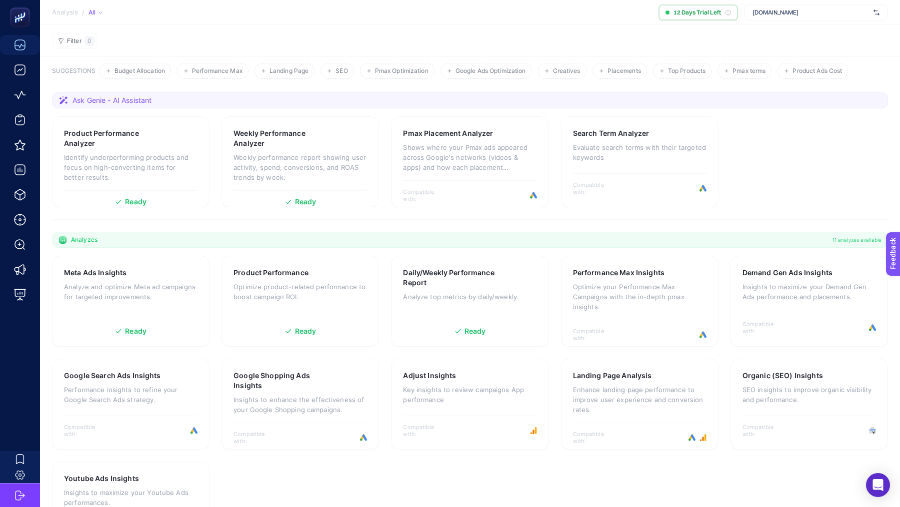
scroll to position [55, 0]
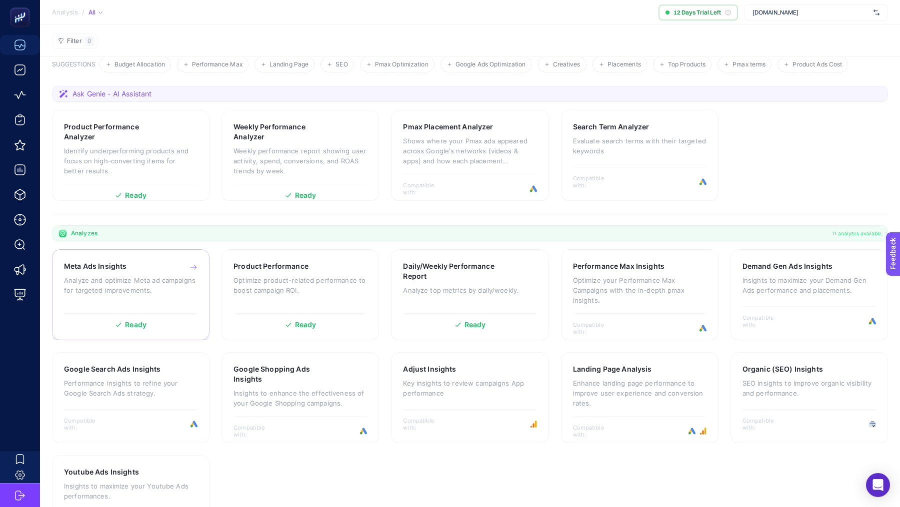
click at [160, 287] on p "Analyze and optimize Meta ad campaigns for targeted improvements." at bounding box center [130, 285] width 133 height 20
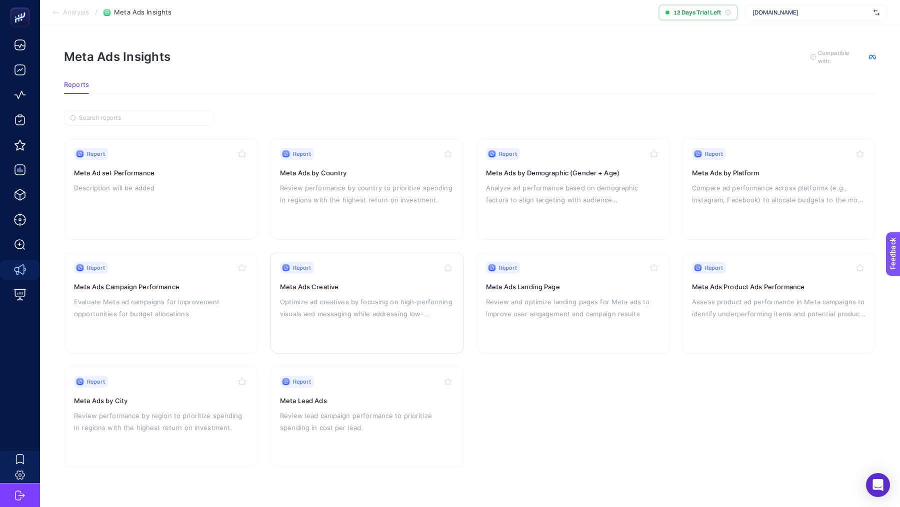
click at [355, 298] on p "Optimize ad creatives by focusing on high-performing visuals and messaging whil…" at bounding box center [367, 308] width 174 height 24
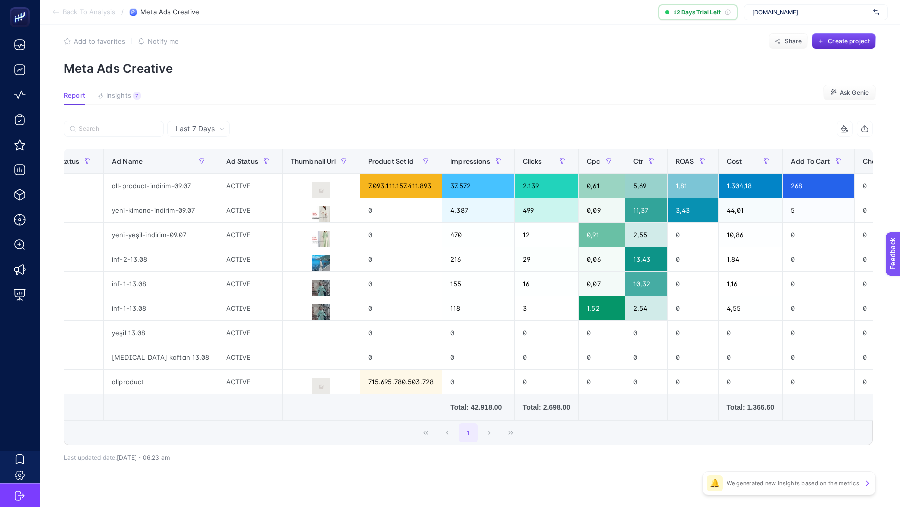
scroll to position [0, 461]
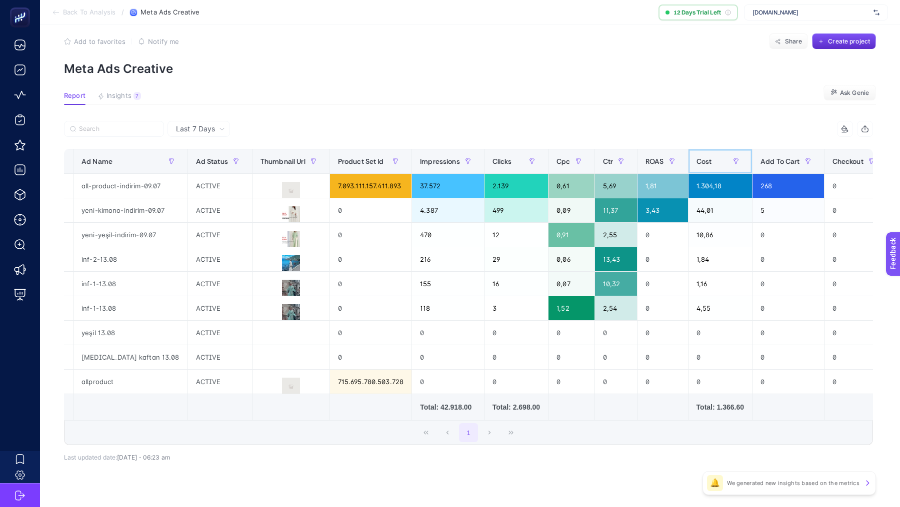
click at [698, 165] on span "Cost" at bounding box center [703, 161] width 15 height 8
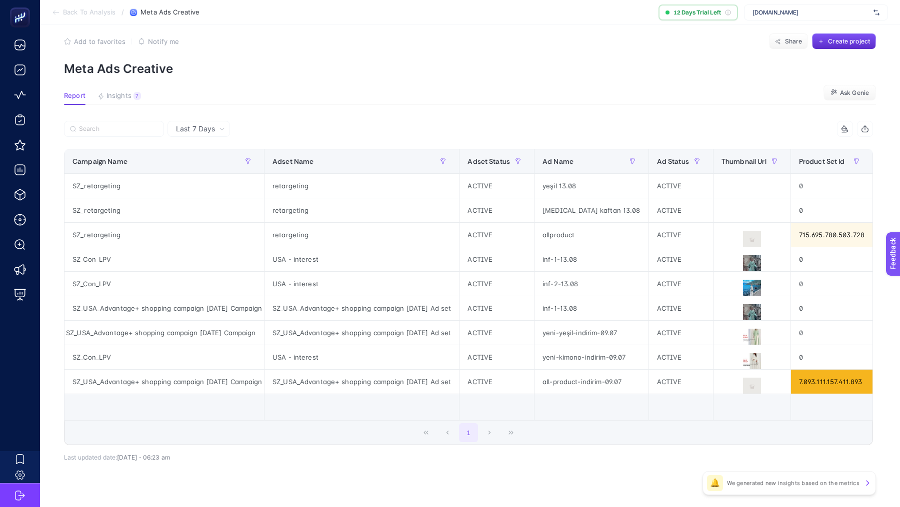
scroll to position [0, 0]
click at [84, 11] on span "Back To Analysis" at bounding box center [89, 12] width 52 height 8
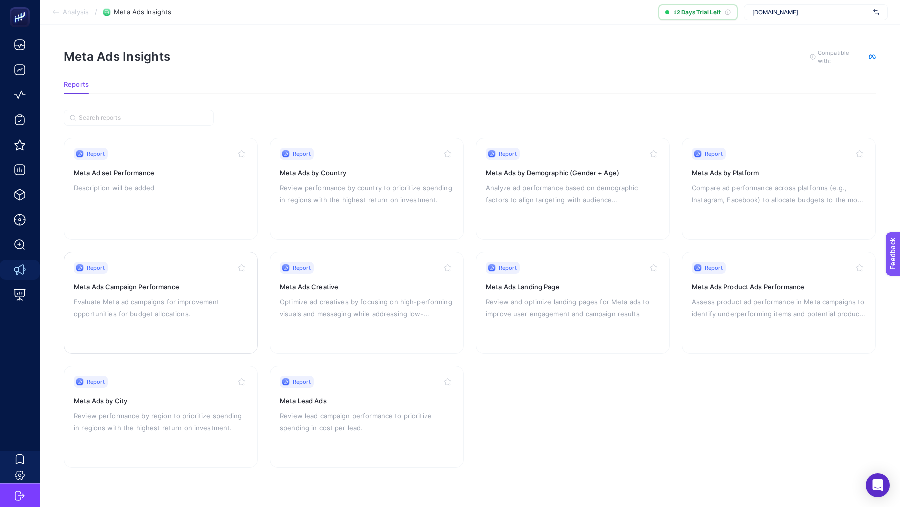
click at [198, 327] on div "Report Meta Ads Campaign Performance Evaluate Meta ad campaigns for improvement…" at bounding box center [161, 303] width 174 height 82
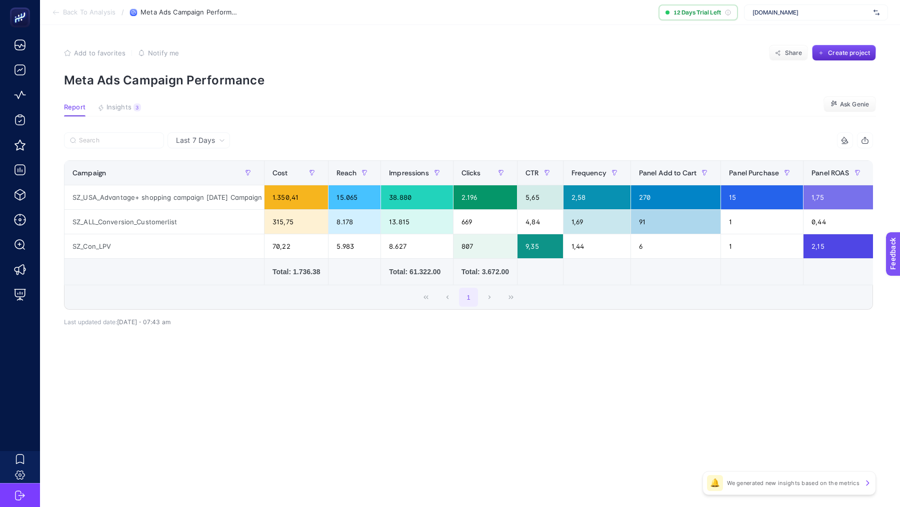
click at [209, 141] on span "Last 7 Days" at bounding box center [195, 140] width 39 height 10
click at [214, 186] on li "Last 30 Days" at bounding box center [198, 179] width 56 height 18
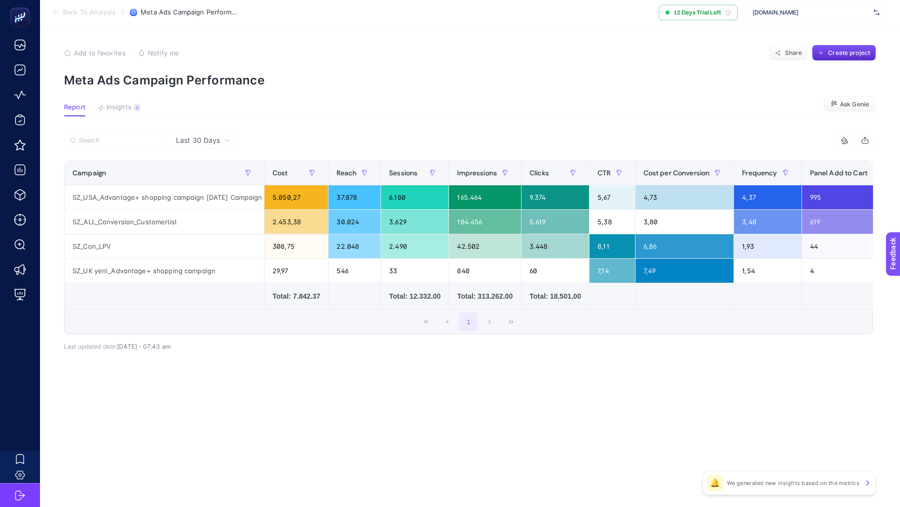
click at [302, 296] on div "Total: 7.842.37" at bounding box center [295, 296] width 47 height 10
click at [105, 270] on div "SZ_UK yeni_Advantage+ shopping campaign" at bounding box center [163, 271] width 199 height 24
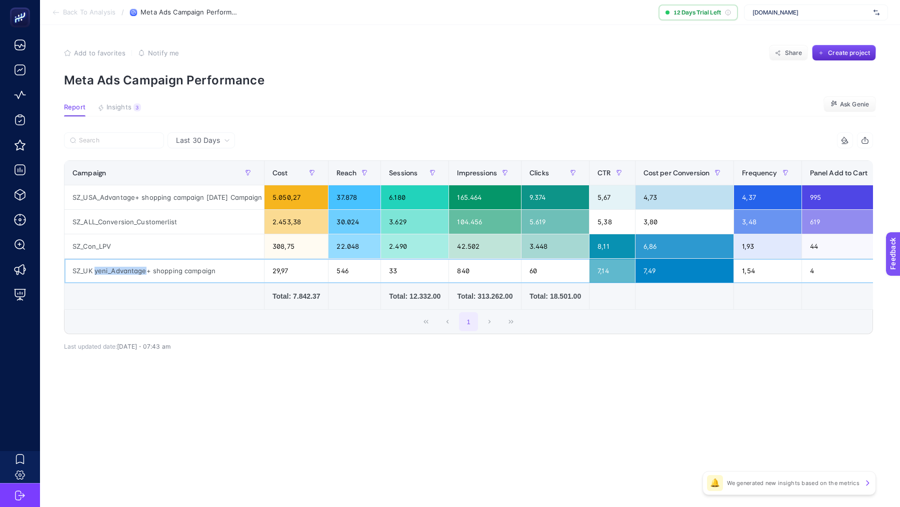
click at [105, 270] on div "SZ_UK yeni_Advantage+ shopping campaign" at bounding box center [163, 271] width 199 height 24
click at [81, 236] on div "SZ_Con_LPV" at bounding box center [163, 246] width 199 height 24
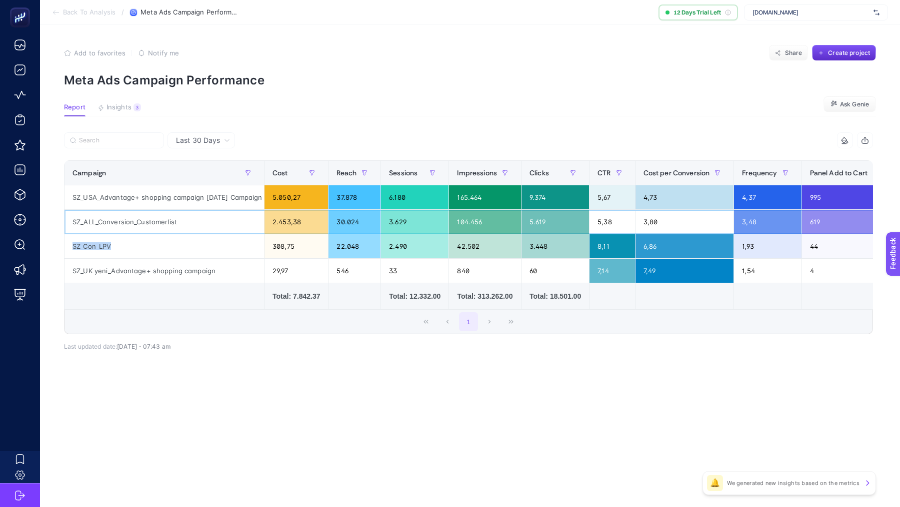
click at [106, 218] on div "SZ_ALL_Conversion_Customerlist" at bounding box center [163, 222] width 199 height 24
click at [173, 199] on div "SZ_USA_Advantage+ shopping campaign 01/06/2025 Campaign" at bounding box center [163, 197] width 199 height 24
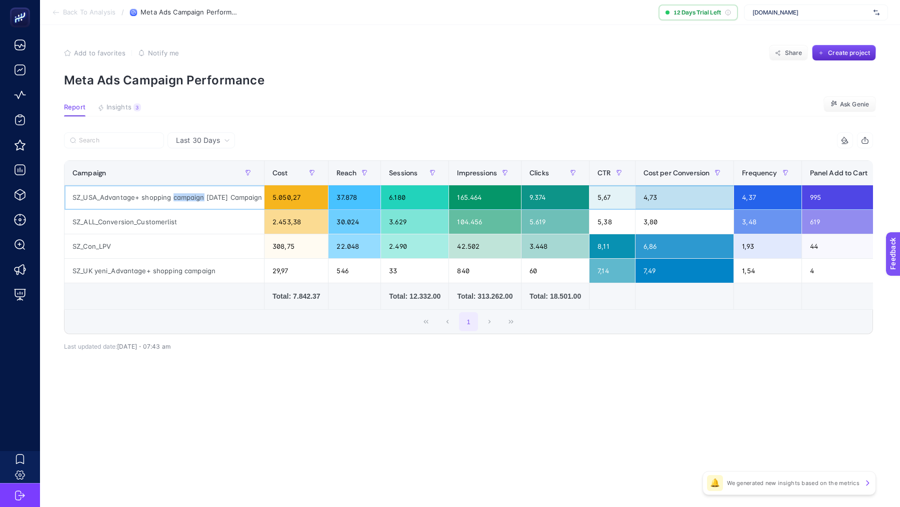
click at [173, 199] on div "SZ_USA_Advantage+ shopping campaign 01/06/2025 Campaign" at bounding box center [163, 197] width 199 height 24
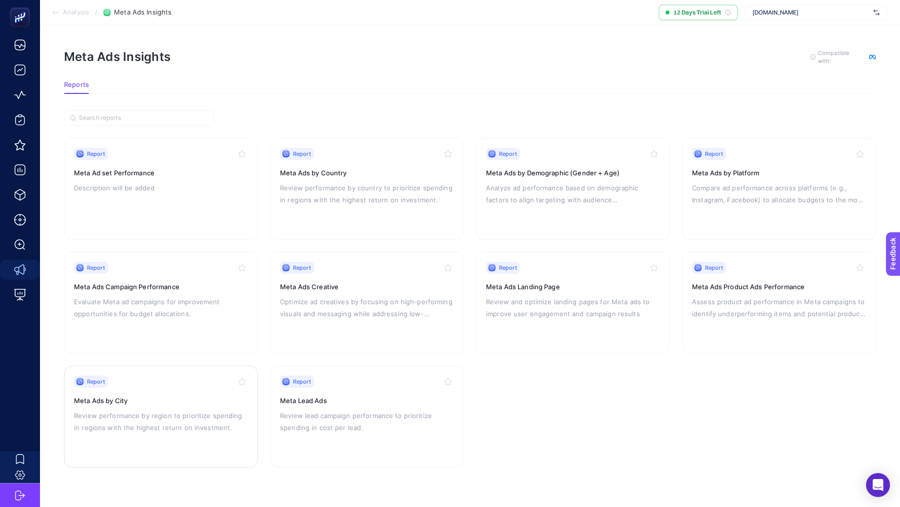
click at [186, 419] on p "Review performance by region to prioritize spending in regions with the highest…" at bounding box center [161, 422] width 174 height 24
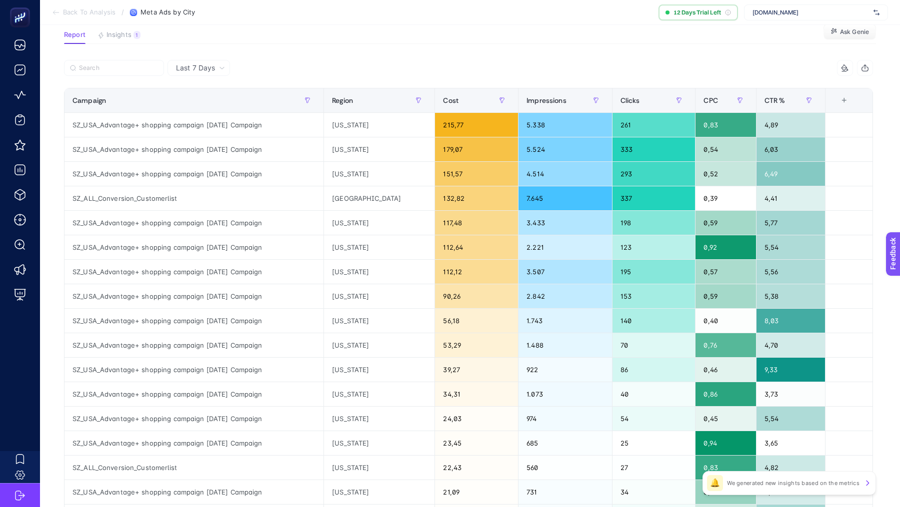
scroll to position [36, 0]
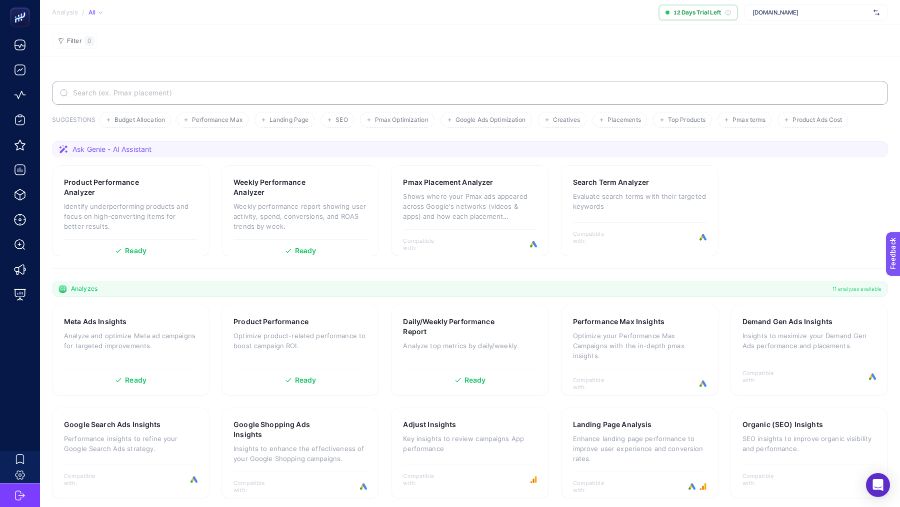
click at [796, 11] on span "[DOMAIN_NAME]" at bounding box center [810, 12] width 117 height 8
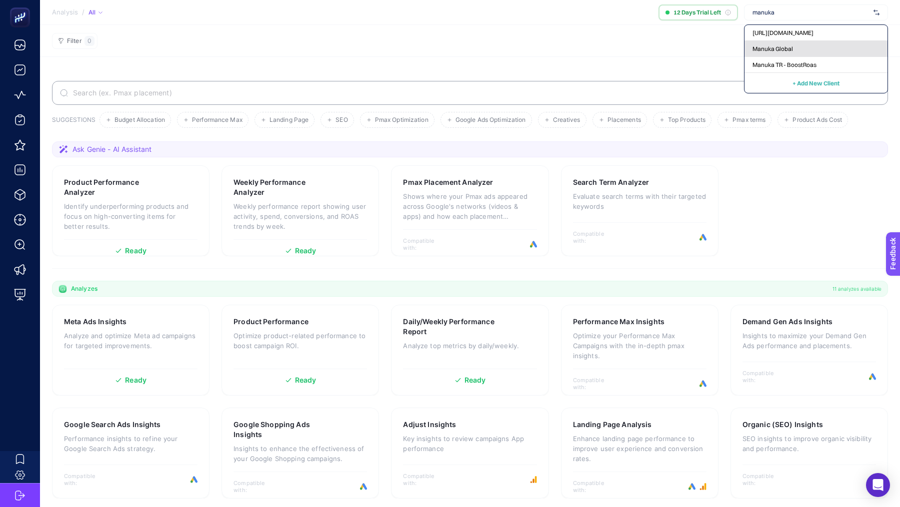
type input "manuka"
click at [810, 57] on div "Manuka Global" at bounding box center [815, 65] width 143 height 16
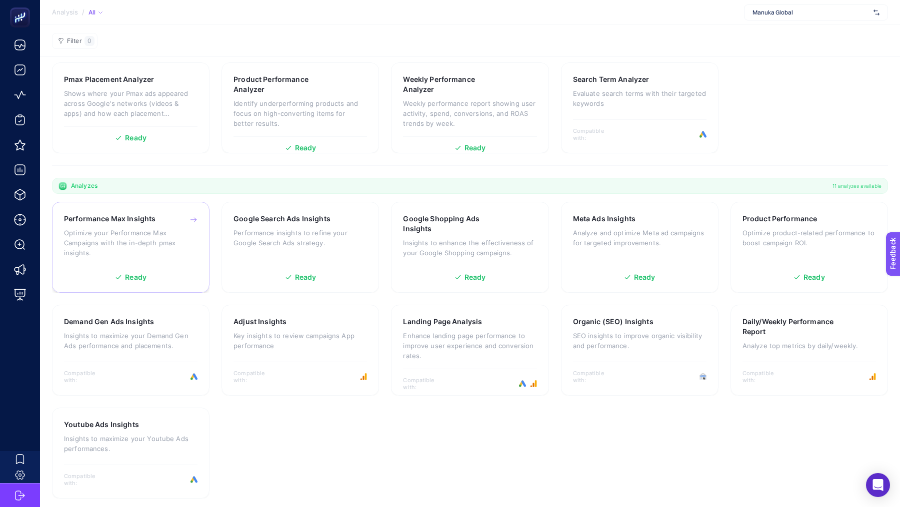
scroll to position [106, 0]
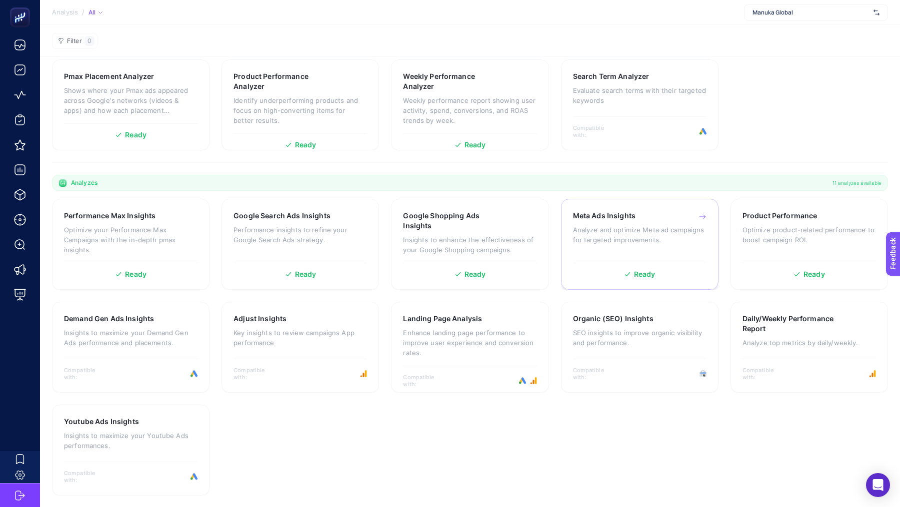
click at [612, 220] on div "Meta Ads Insights Analyze and optimize Meta [PERSON_NAME] for targeted improvem…" at bounding box center [639, 234] width 133 height 47
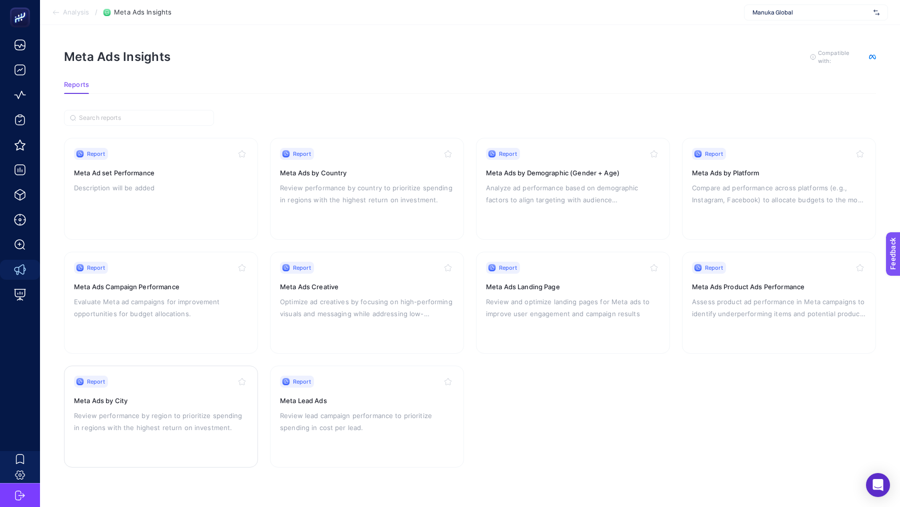
click at [158, 410] on p "Review performance by region to prioritize spending in regions with the highest…" at bounding box center [161, 422] width 174 height 24
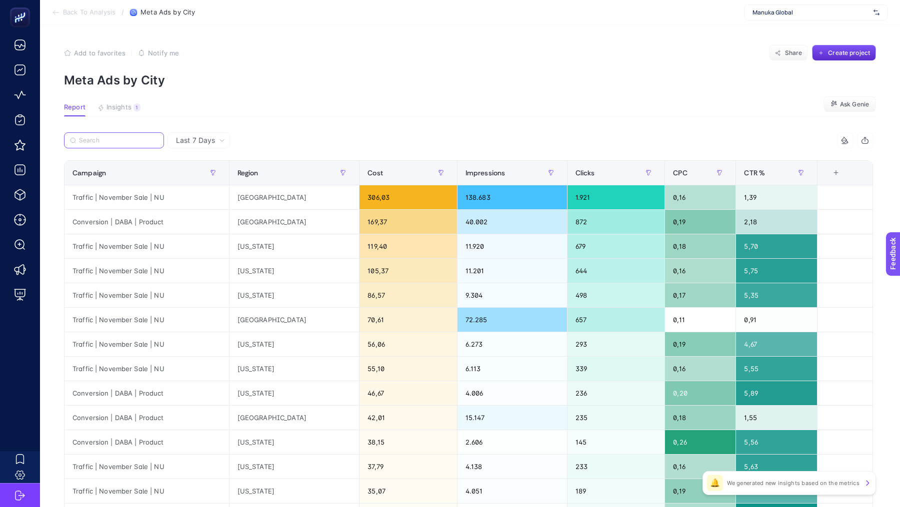
click at [101, 137] on input "Search" at bounding box center [118, 140] width 79 height 7
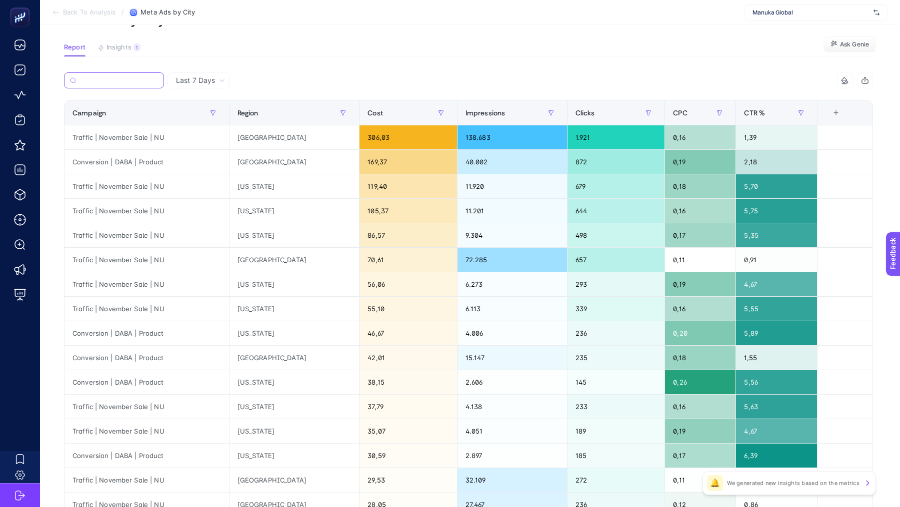
scroll to position [40, 0]
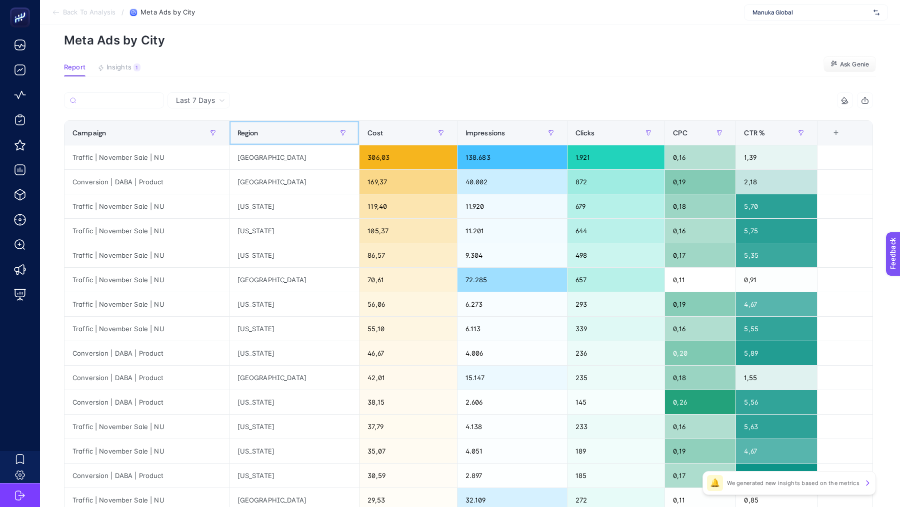
click at [287, 137] on div "Region" at bounding box center [294, 133] width 114 height 16
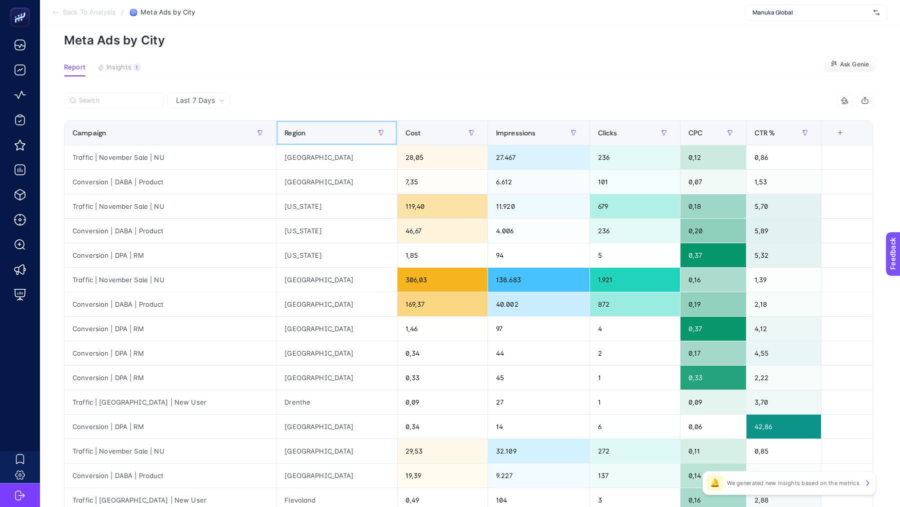
click at [287, 137] on div "Region" at bounding box center [336, 133] width 104 height 16
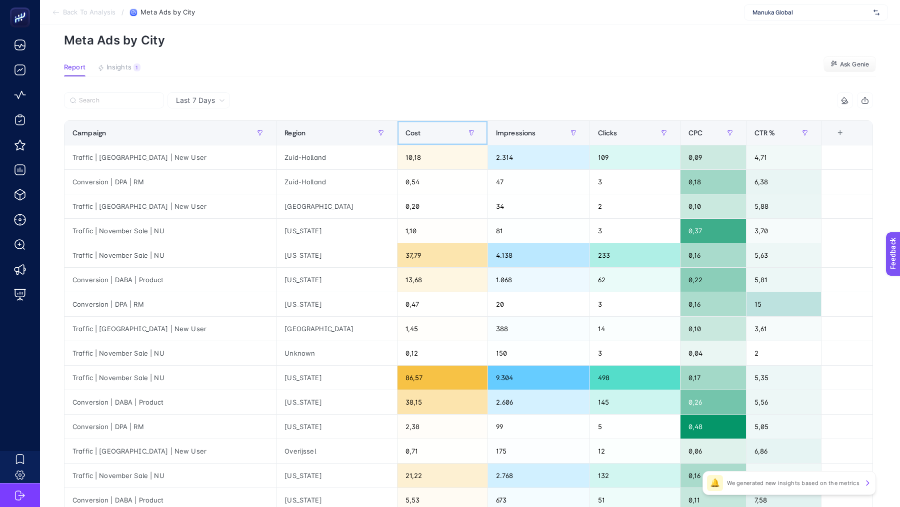
click at [405, 133] on div "Cost" at bounding box center [442, 133] width 74 height 16
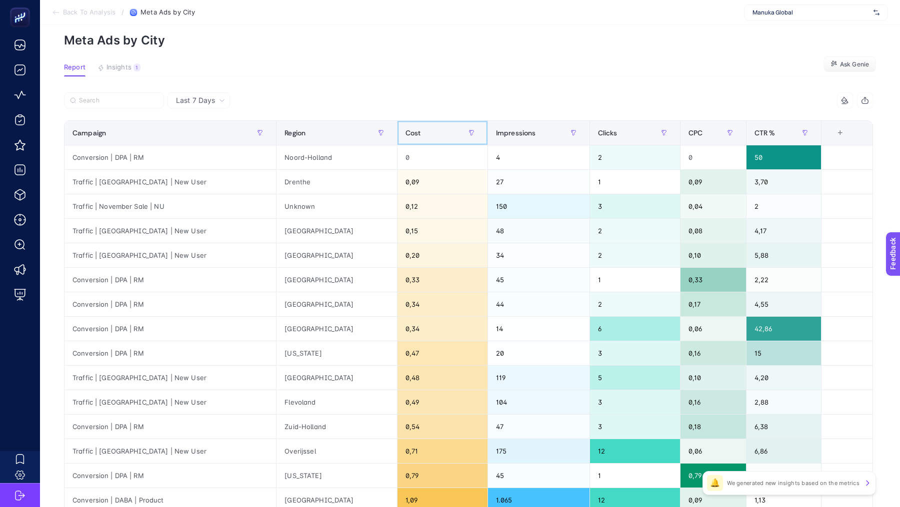
click at [405, 133] on span "Cost" at bounding box center [412, 133] width 15 height 8
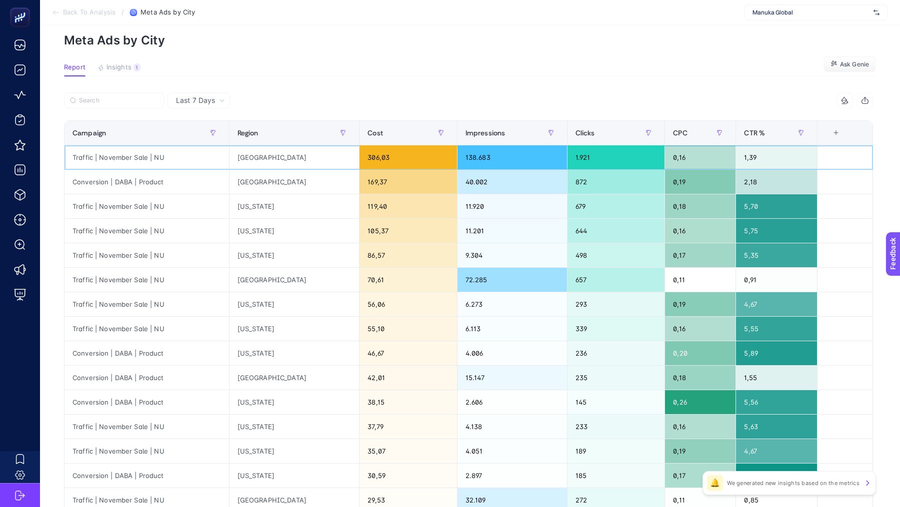
click at [267, 159] on div "[GEOGRAPHIC_DATA]" at bounding box center [294, 157] width 130 height 24
copy tr "[GEOGRAPHIC_DATA]"
click at [249, 203] on div "[US_STATE]" at bounding box center [294, 206] width 130 height 24
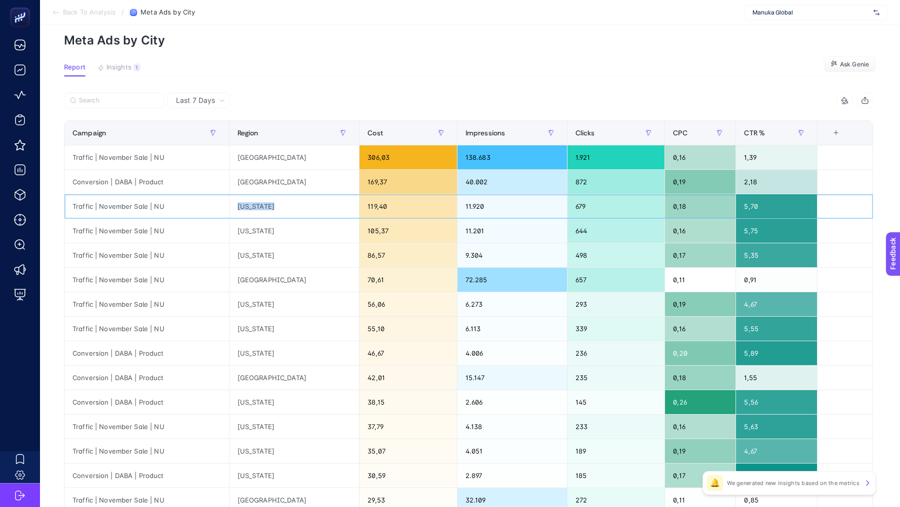
click at [249, 203] on div "[US_STATE]" at bounding box center [294, 206] width 130 height 24
click at [102, 42] on p "Meta Ads by City" at bounding box center [470, 40] width 812 height 14
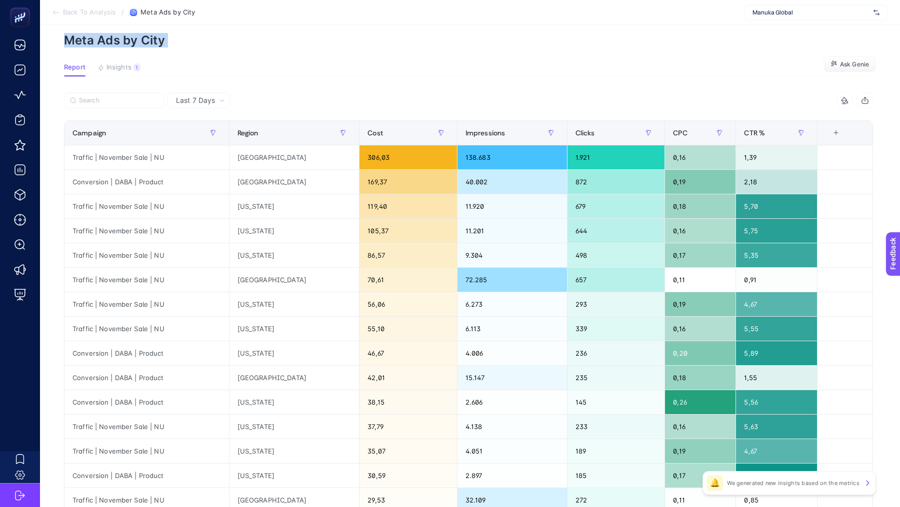
click at [214, 103] on span "Last 7 Days" at bounding box center [195, 100] width 39 height 10
click at [290, 104] on div at bounding box center [266, 103] width 404 height 22
click at [205, 137] on li "Last 30 Days" at bounding box center [198, 139] width 56 height 18
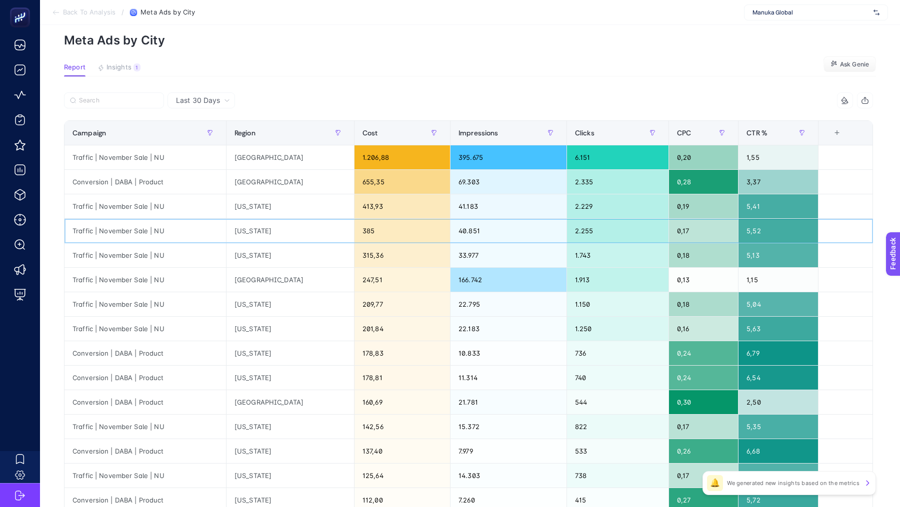
click at [255, 230] on div "[US_STATE]" at bounding box center [289, 231] width 127 height 24
click at [241, 253] on div "[US_STATE]" at bounding box center [289, 255] width 127 height 24
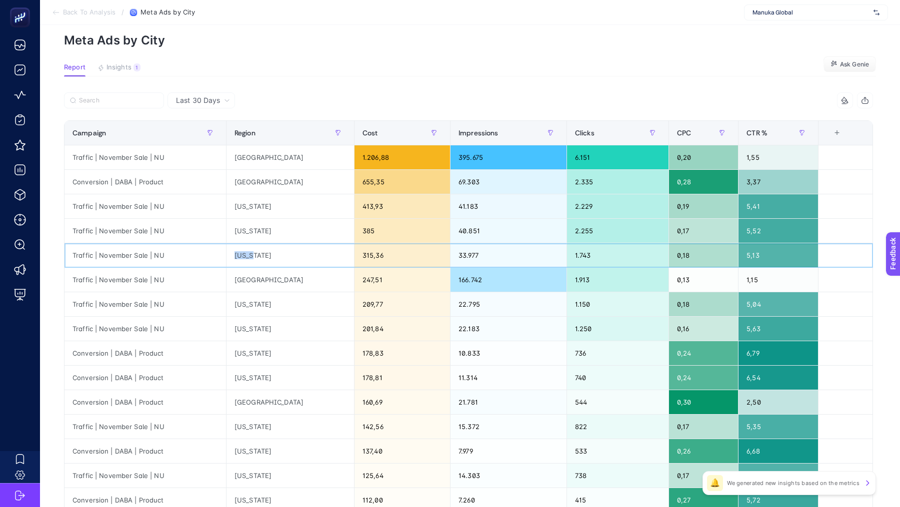
click at [241, 253] on div "[US_STATE]" at bounding box center [289, 255] width 127 height 24
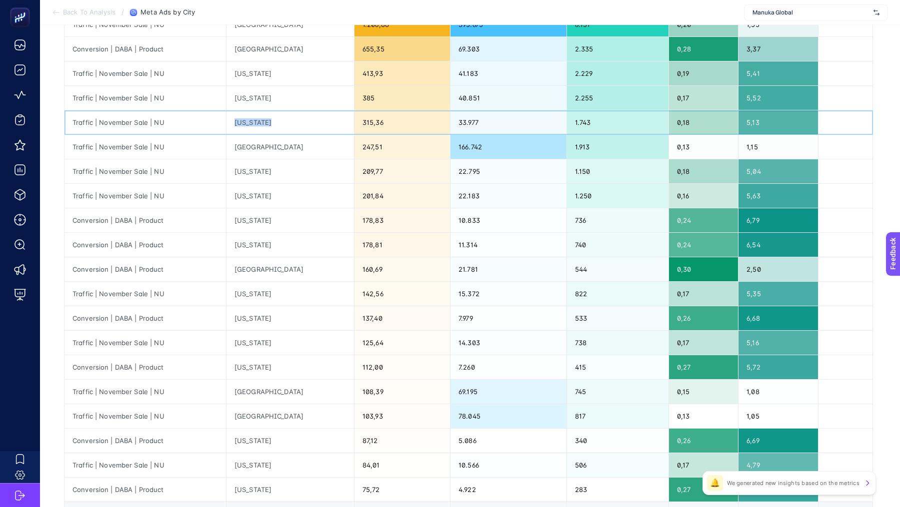
scroll to position [175, 0]
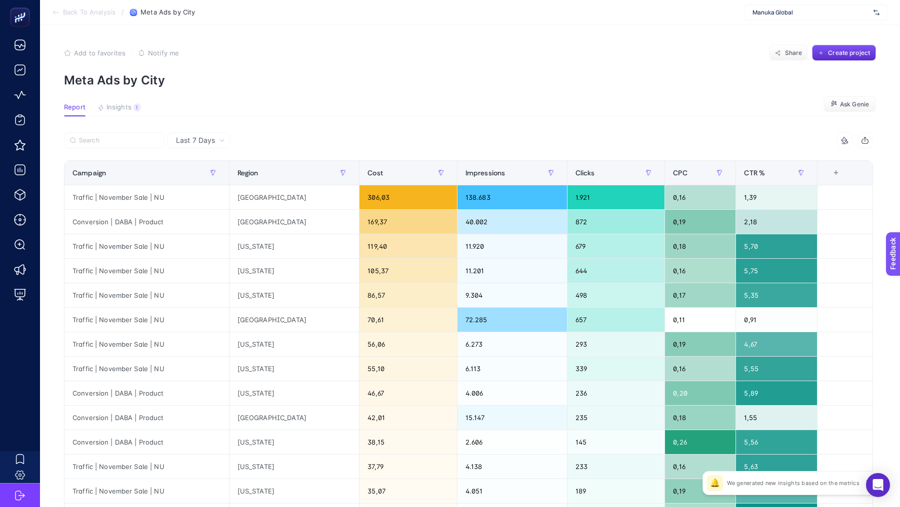
click at [826, 9] on span "Manuka Global" at bounding box center [810, 12] width 117 height 8
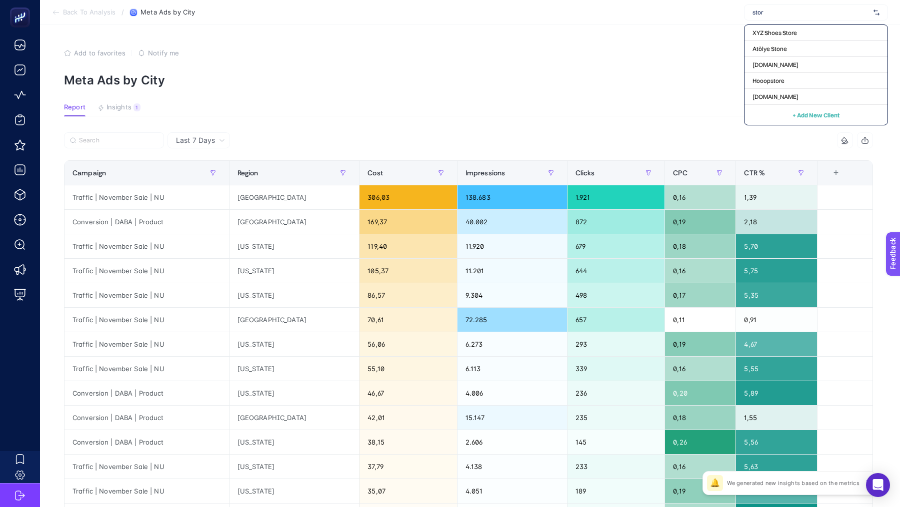
type input "store"
click at [788, 81] on span "[DOMAIN_NAME]" at bounding box center [775, 81] width 46 height 8
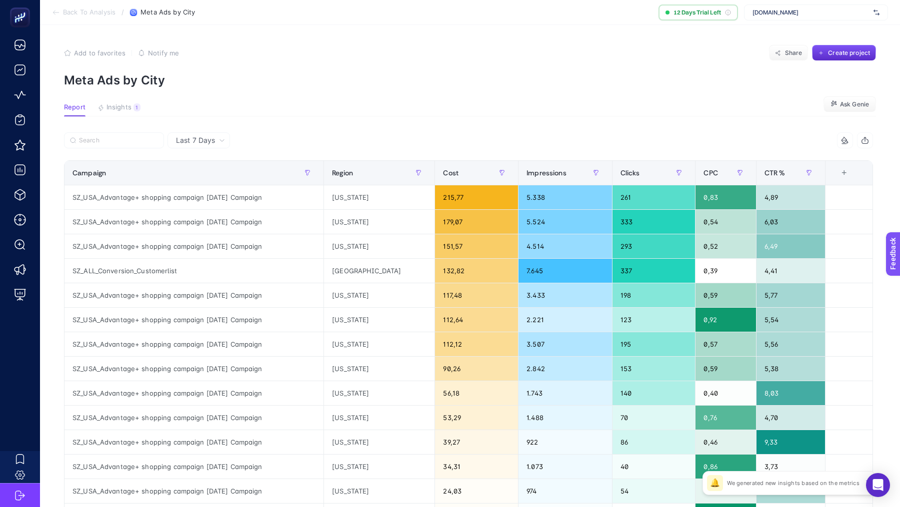
click at [95, 18] on section "Back To Analysis / Meta Ads by City 12 Days Trial Left www.storewf.com" at bounding box center [470, 12] width 860 height 25
click at [92, 14] on span "Back To Analysis" at bounding box center [89, 12] width 52 height 8
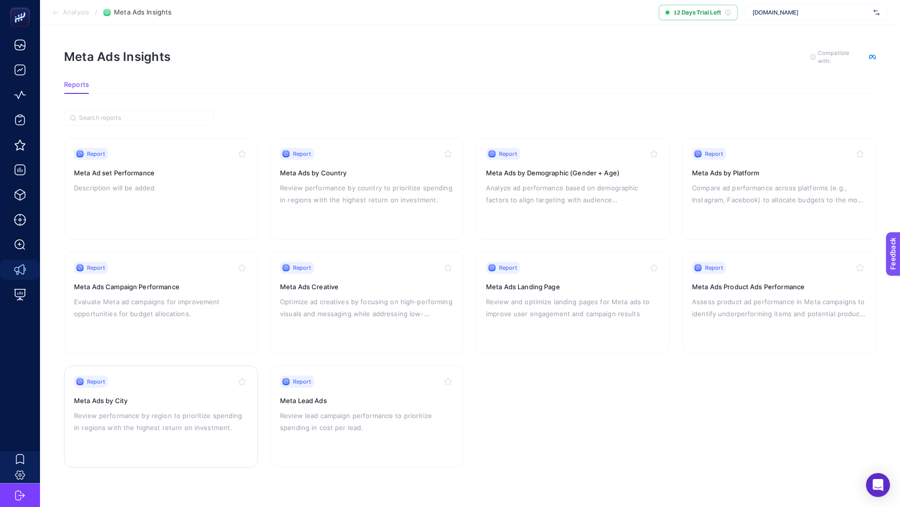
click at [168, 419] on p "Review performance by region to prioritize spending in regions with the highest…" at bounding box center [161, 422] width 174 height 24
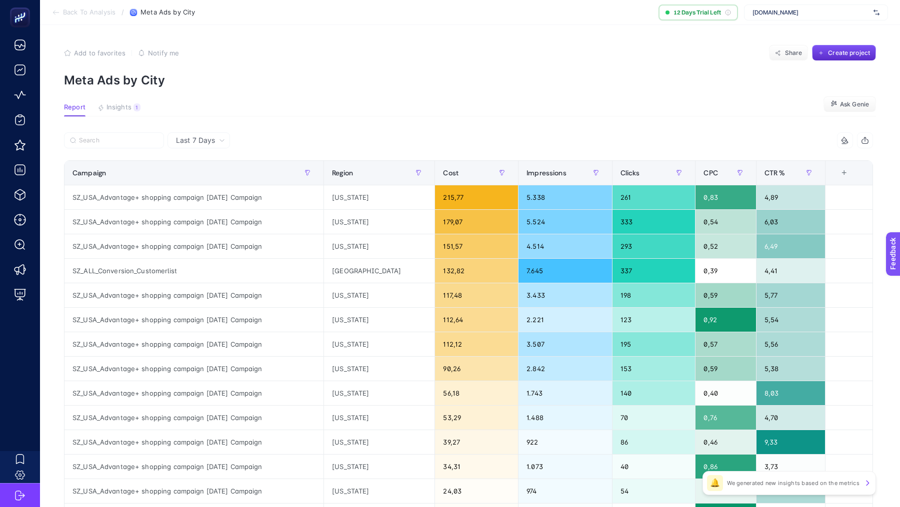
click at [193, 140] on span "Last 7 Days" at bounding box center [195, 140] width 39 height 10
click at [209, 170] on li "Last 30 Days" at bounding box center [198, 179] width 56 height 18
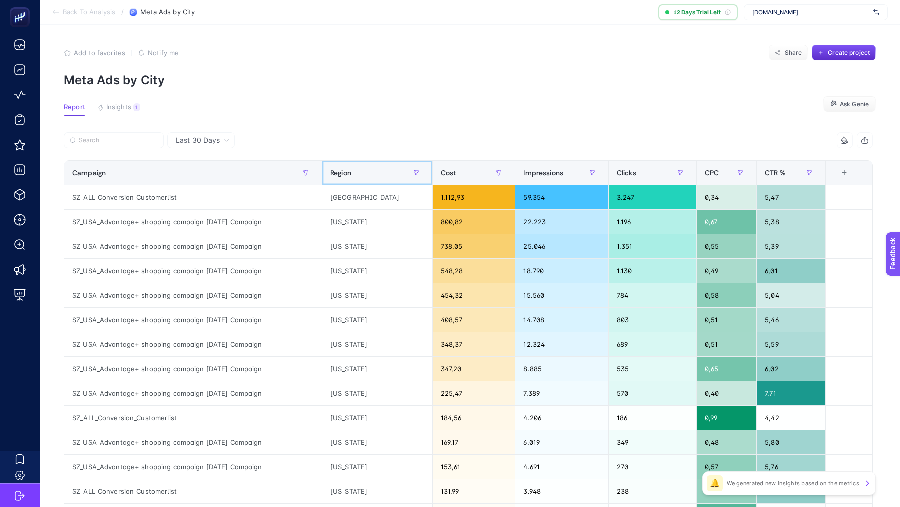
click at [352, 165] on div "Region" at bounding box center [377, 173] width 94 height 16
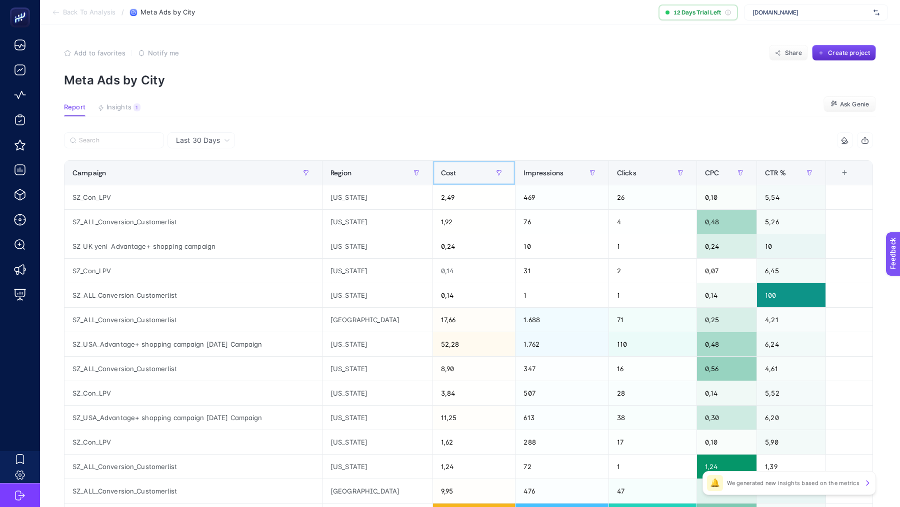
click at [432, 162] on th "Cost" at bounding box center [473, 173] width 83 height 24
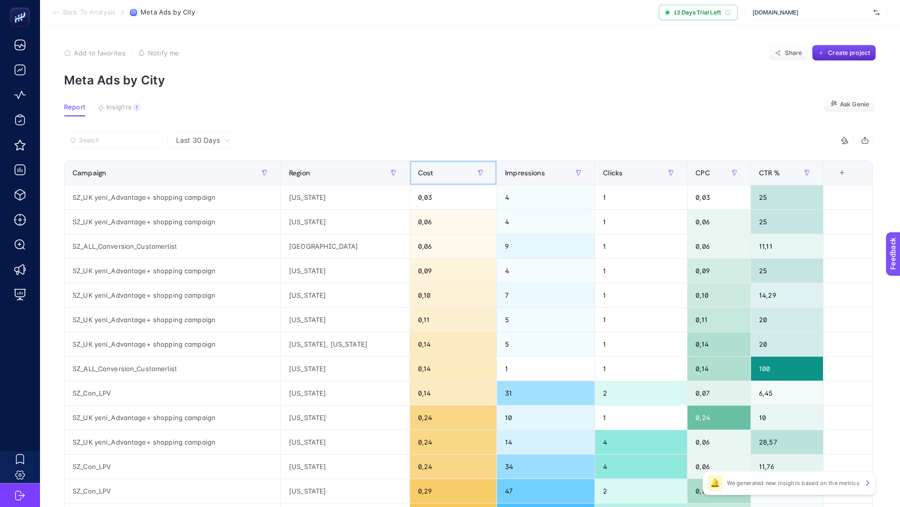
click at [432, 162] on th "Cost" at bounding box center [452, 173] width 87 height 24
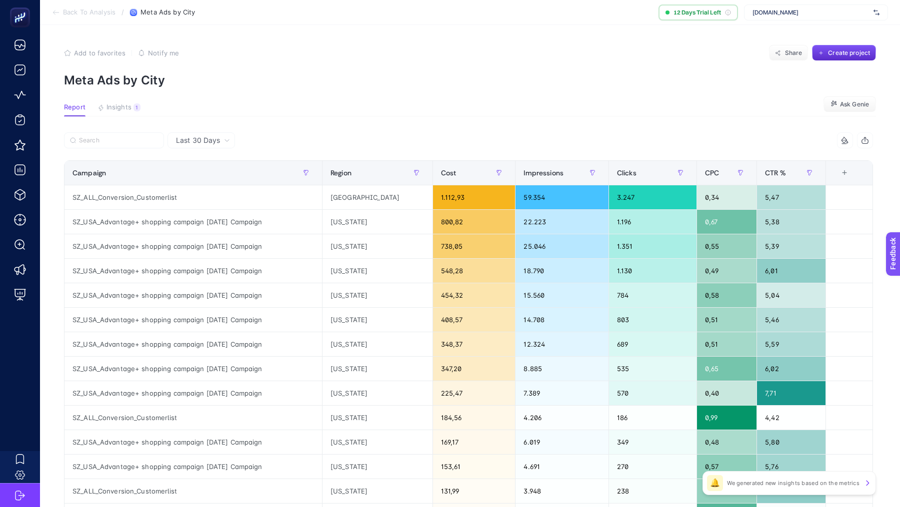
click at [85, 19] on section "Back To Analysis / Meta Ads by City 12 Days Trial Left www.storewf.com" at bounding box center [470, 12] width 860 height 25
click at [67, 14] on span "Back To Analysis" at bounding box center [89, 12] width 52 height 8
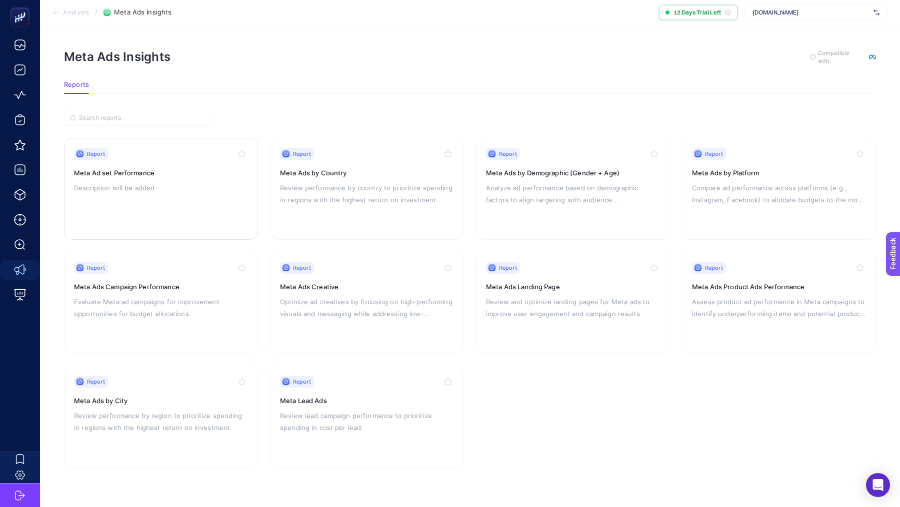
click at [142, 204] on div "Report Meta Ad set Performance Description will be added" at bounding box center [161, 189] width 174 height 82
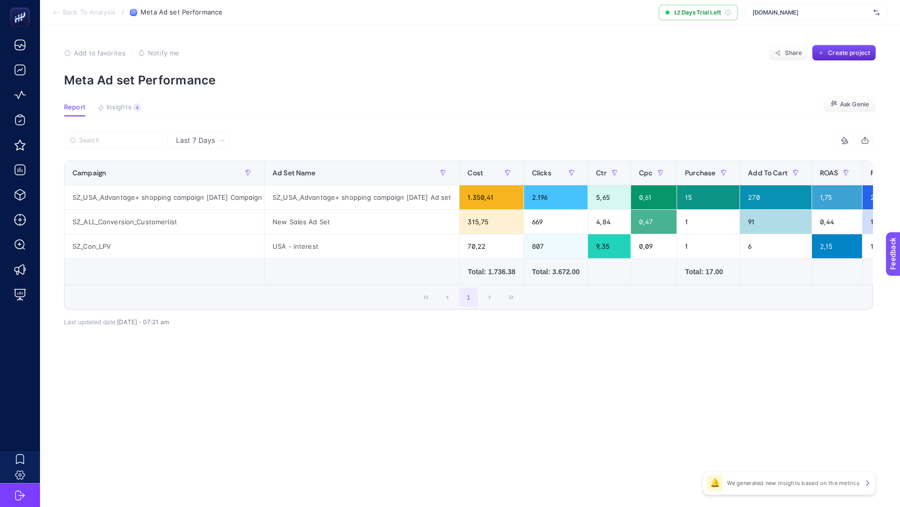
click at [72, 9] on span "Back To Analysis" at bounding box center [89, 12] width 52 height 8
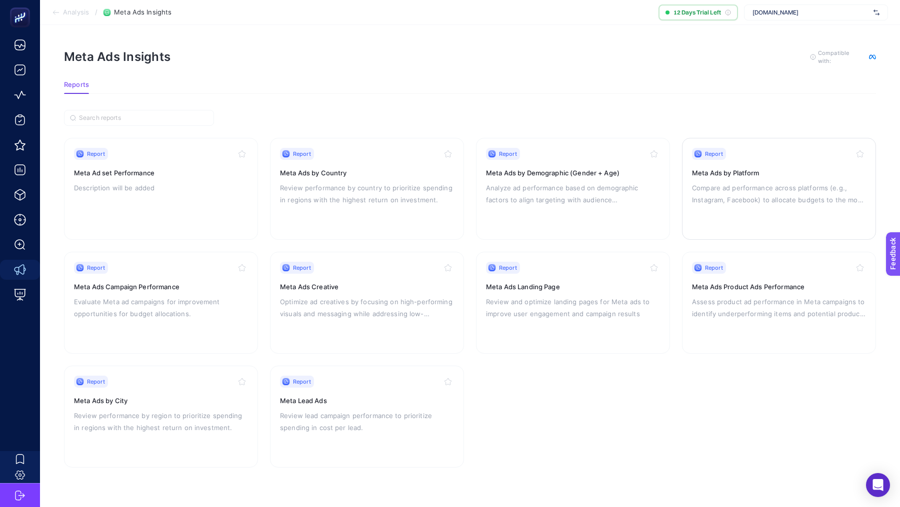
click at [768, 182] on p "Compare ad performance across platforms (e.g., Instagram, Facebook) to allocate…" at bounding box center [779, 194] width 174 height 24
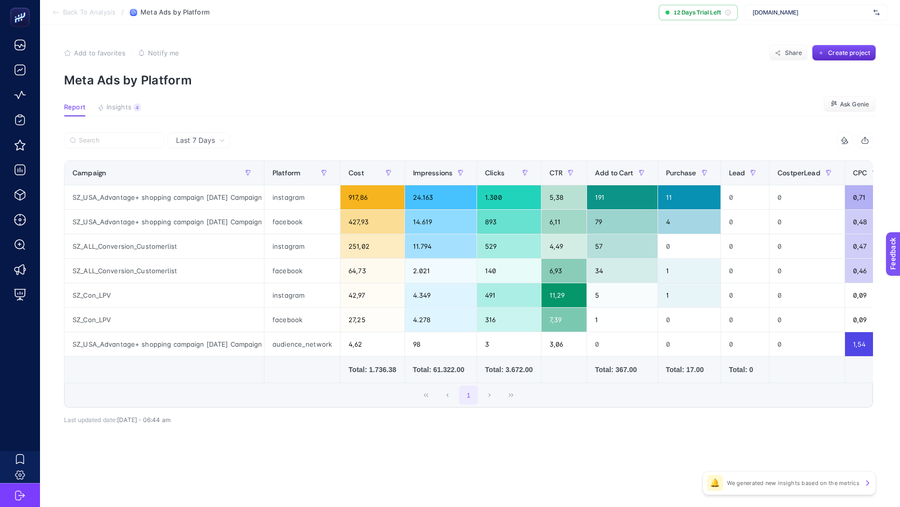
click at [204, 142] on span "Last 7 Days" at bounding box center [195, 140] width 39 height 10
click at [210, 182] on li "Last 30 Days" at bounding box center [198, 179] width 56 height 18
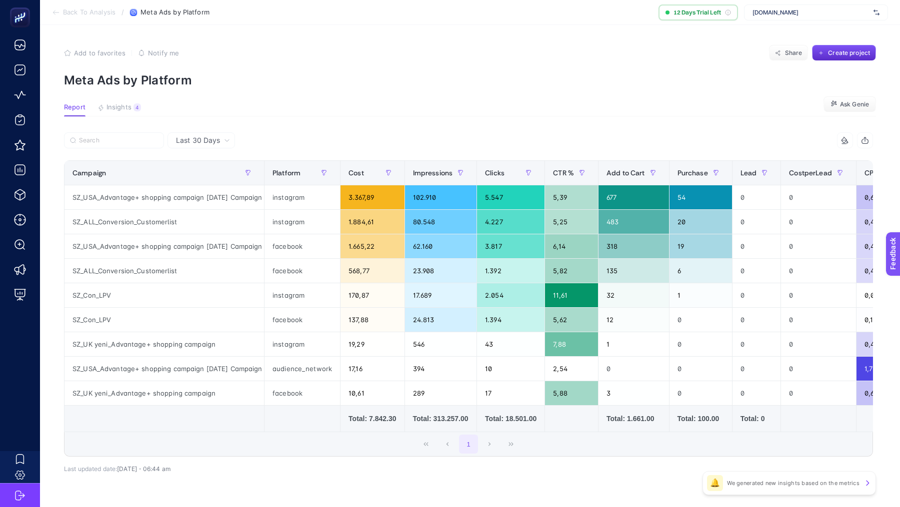
scroll to position [27, 0]
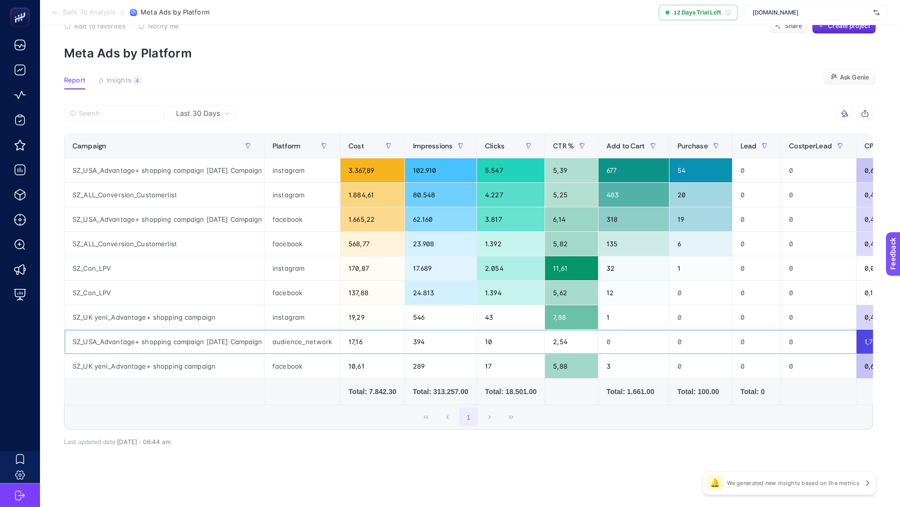
click at [298, 345] on div "audience_network" at bounding box center [301, 342] width 75 height 24
click at [291, 345] on div "audience_network" at bounding box center [301, 342] width 75 height 24
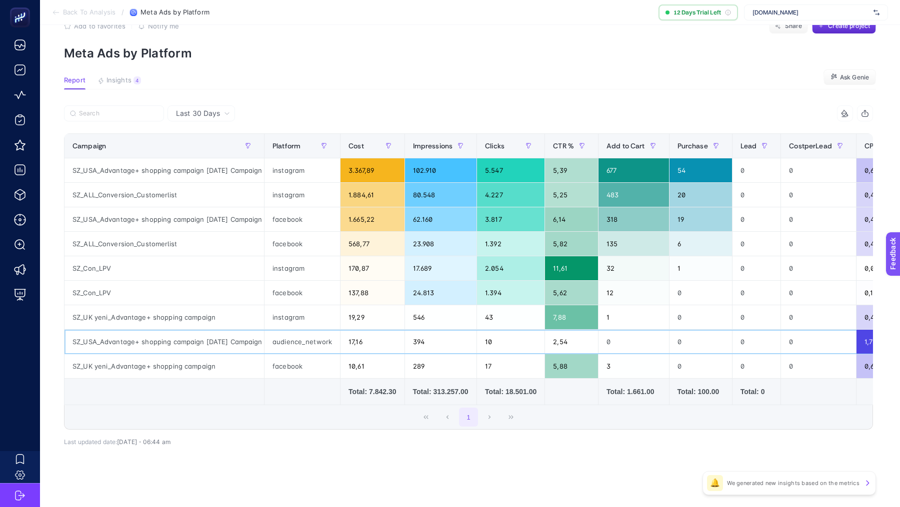
click at [291, 345] on div "audience_network" at bounding box center [301, 342] width 75 height 24
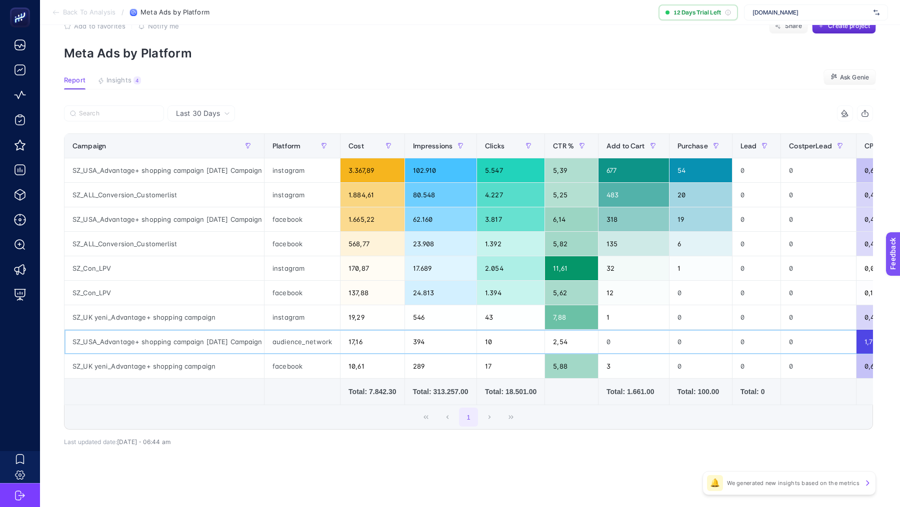
click at [291, 345] on div "audience_network" at bounding box center [301, 342] width 75 height 24
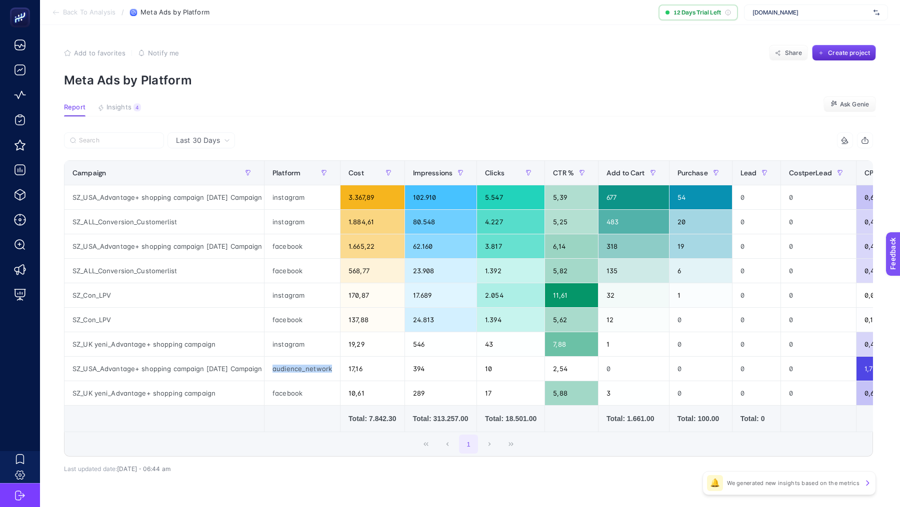
click at [73, 9] on span "Back To Analysis" at bounding box center [89, 12] width 52 height 8
